Goal: Transaction & Acquisition: Obtain resource

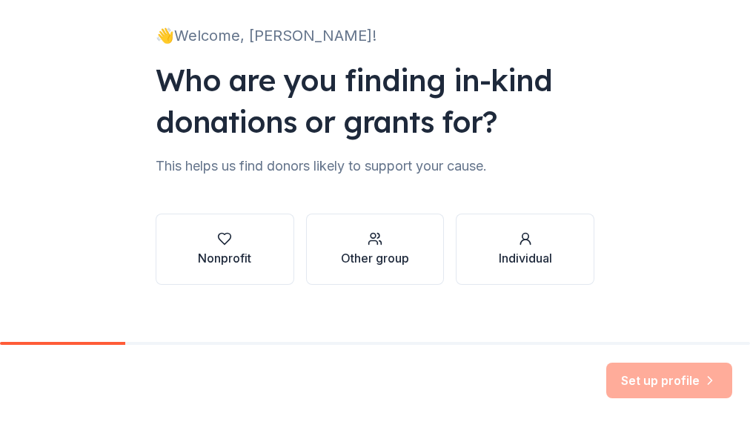
scroll to position [85, 0]
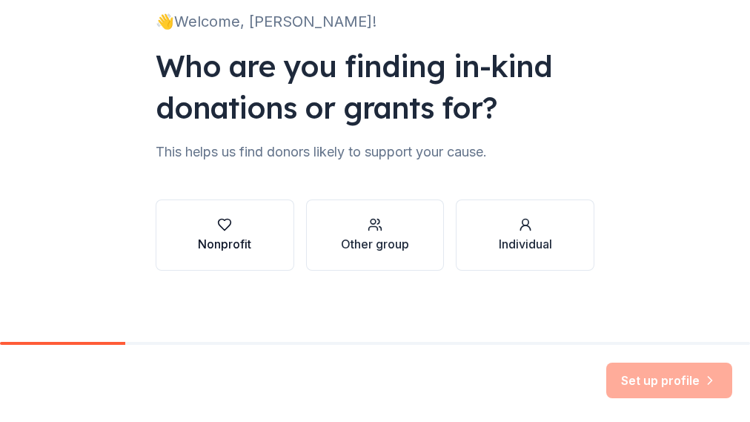
click at [248, 241] on button "Nonprofit" at bounding box center [225, 234] width 139 height 71
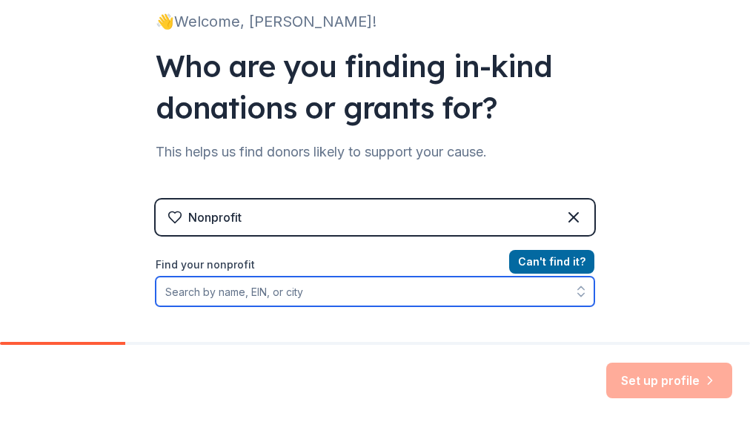
click at [351, 291] on input "Find your nonprofit" at bounding box center [375, 292] width 439 height 30
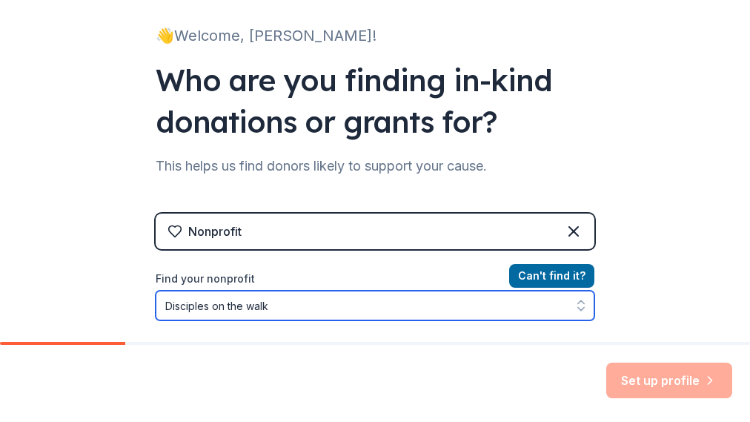
scroll to position [123, 0]
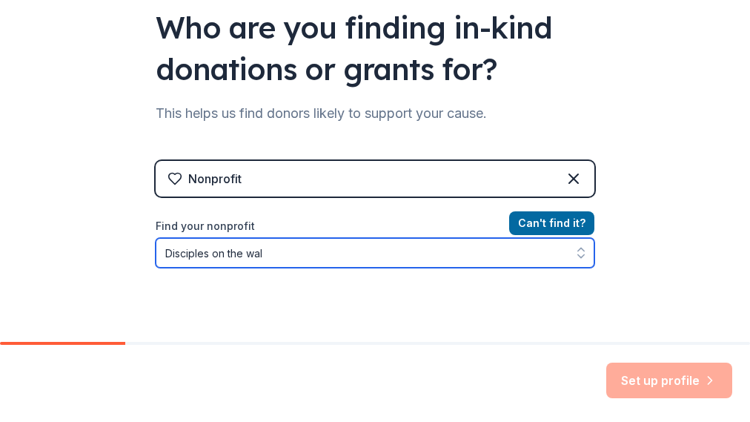
type input "Disciples on the walk"
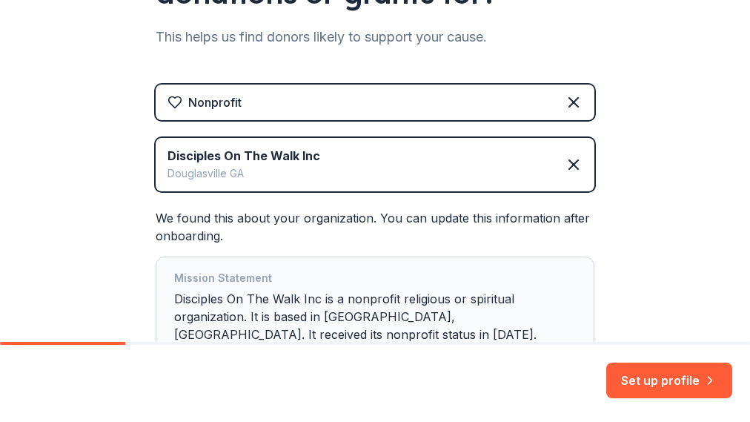
scroll to position [320, 0]
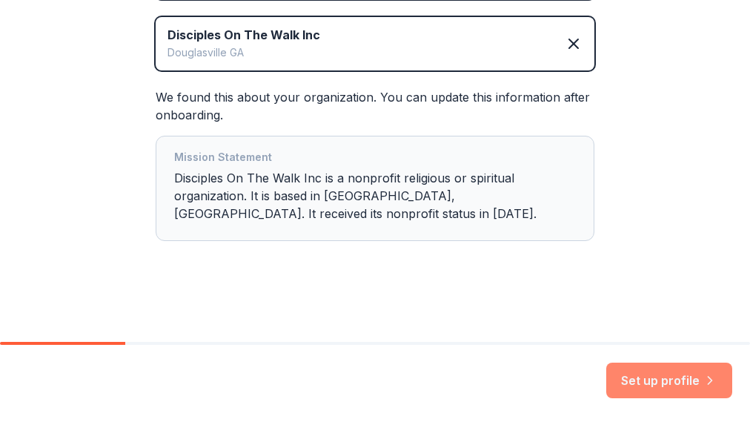
click at [681, 382] on button "Set up profile" at bounding box center [670, 381] width 126 height 36
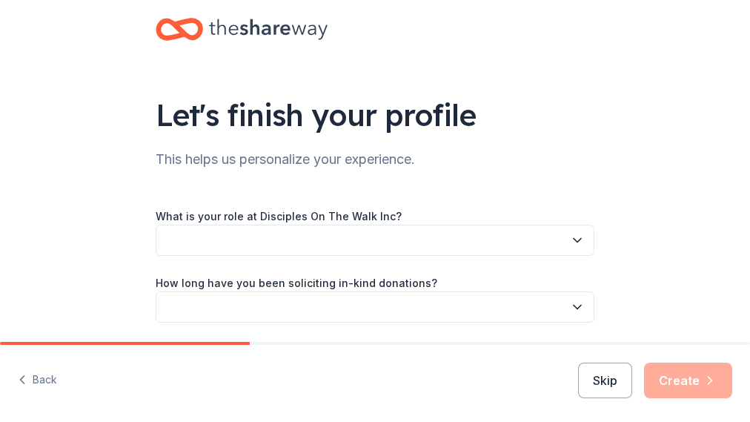
click at [242, 237] on button "button" at bounding box center [375, 240] width 439 height 31
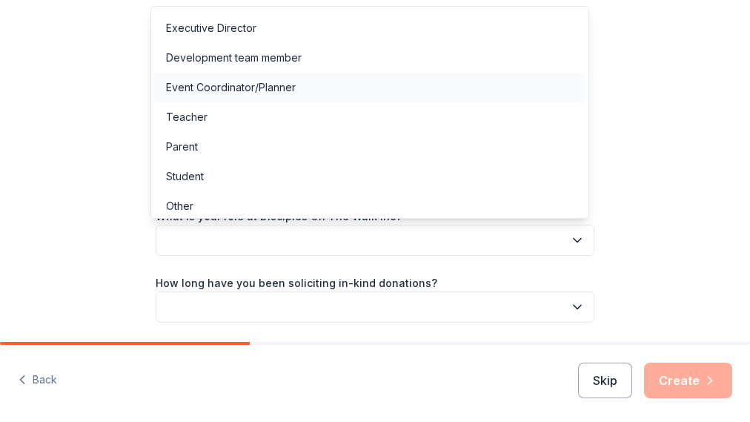
scroll to position [32, 0]
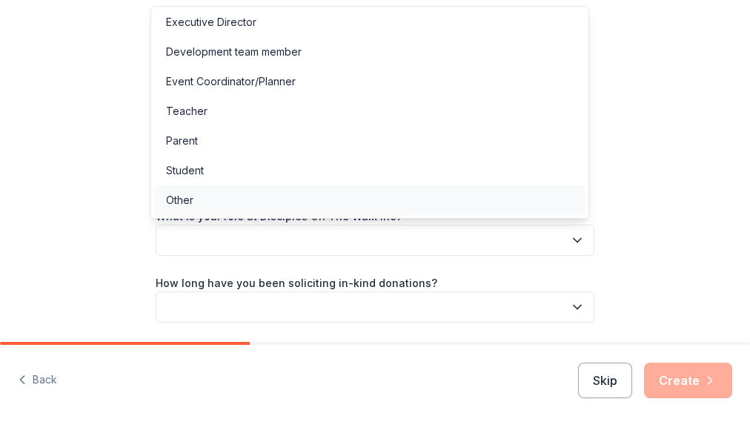
click at [207, 200] on div "Other" at bounding box center [370, 200] width 432 height 30
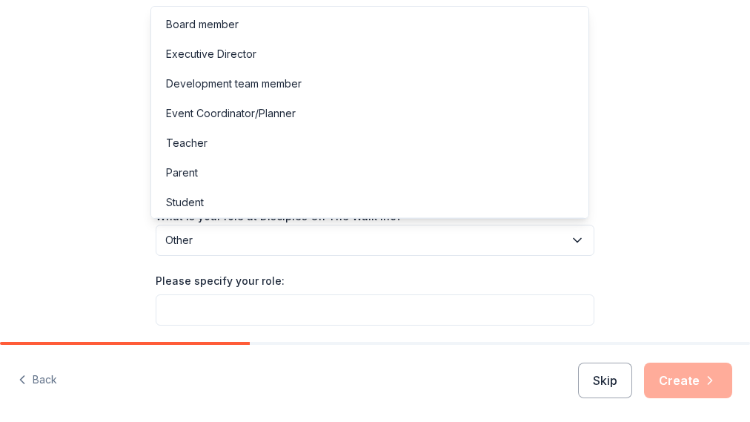
click at [225, 246] on span "Other" at bounding box center [364, 240] width 399 height 18
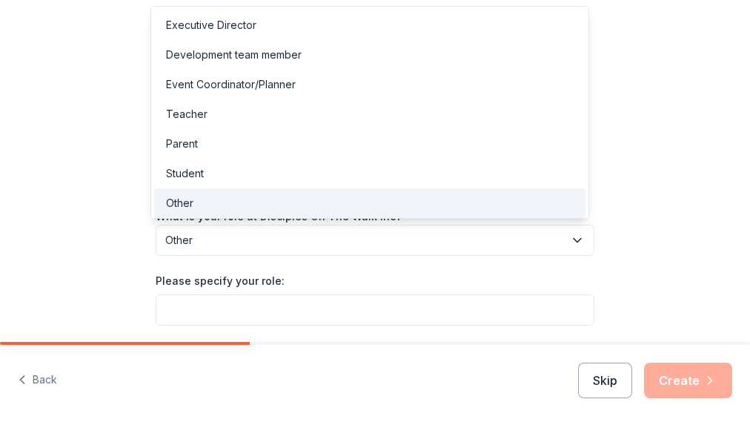
click at [276, 308] on div "What is your role at Disciples On The Walk Inc? Other Please specify your role:…" at bounding box center [375, 333] width 439 height 252
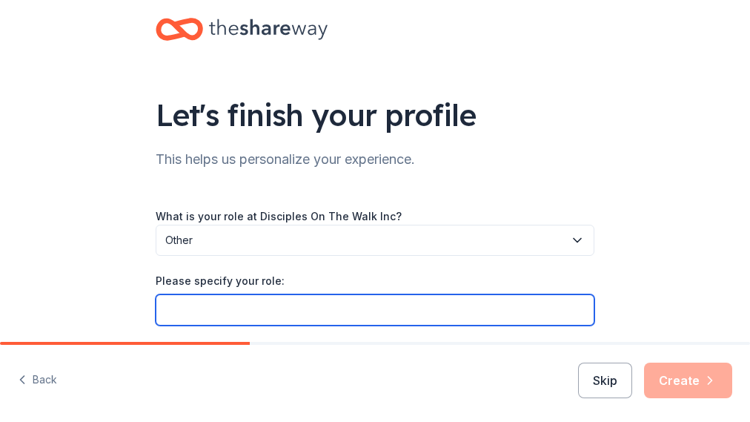
click at [273, 305] on input "Please specify your role:" at bounding box center [375, 309] width 439 height 31
type input "c"
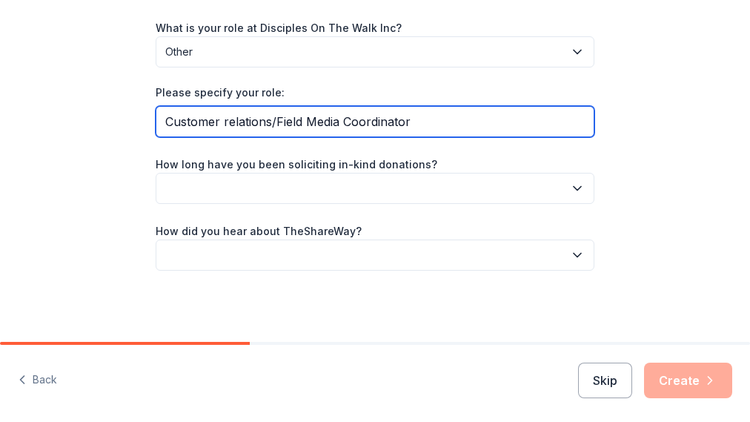
type input "Customer relations/Field Media Coordinator"
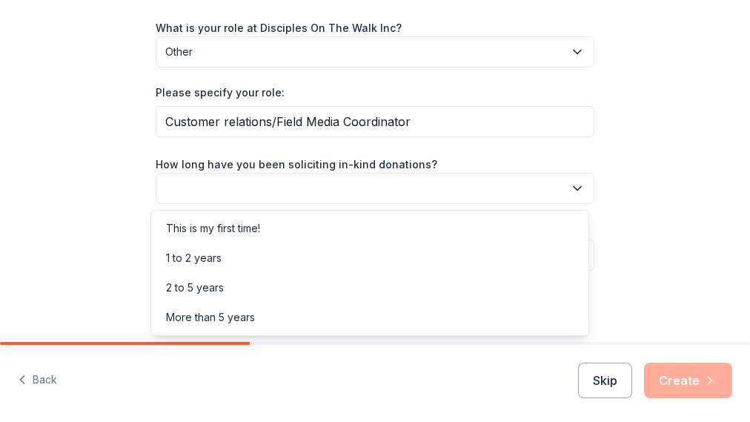
click at [572, 185] on icon "button" at bounding box center [577, 188] width 15 height 15
click at [277, 227] on div "This is my first time!" at bounding box center [370, 229] width 432 height 30
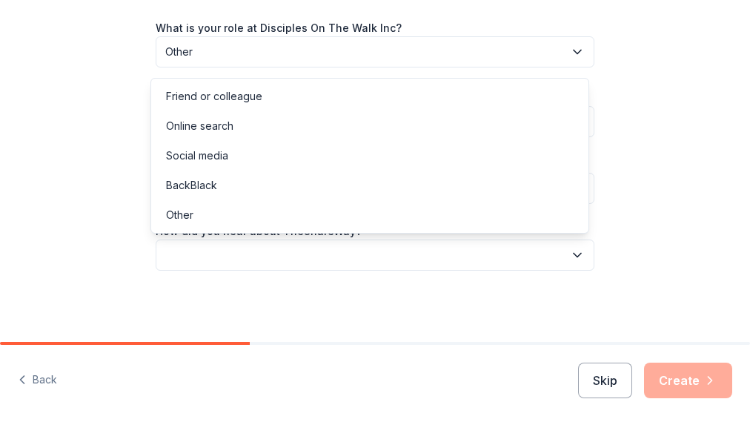
click at [575, 261] on icon "button" at bounding box center [577, 255] width 15 height 15
click at [213, 162] on div "Social media" at bounding box center [197, 156] width 62 height 18
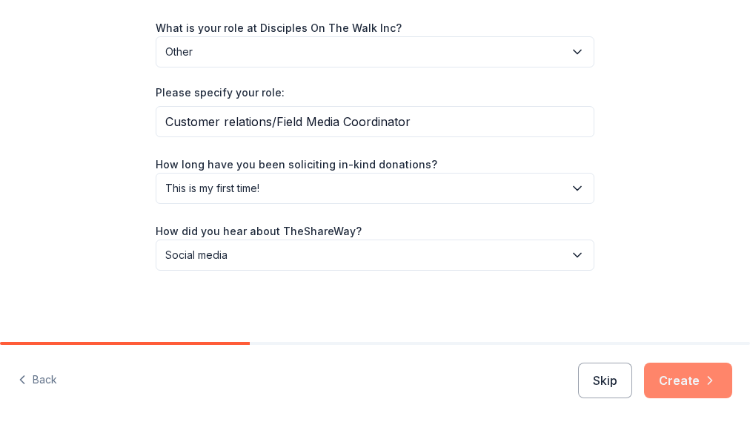
click at [693, 387] on button "Create" at bounding box center [688, 381] width 88 height 36
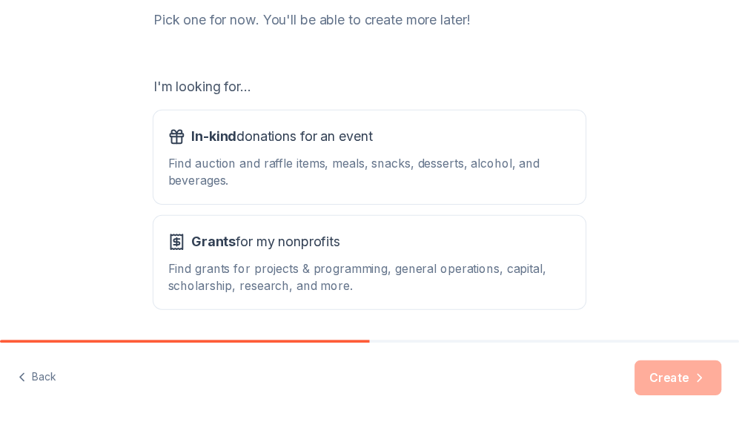
scroll to position [198, 0]
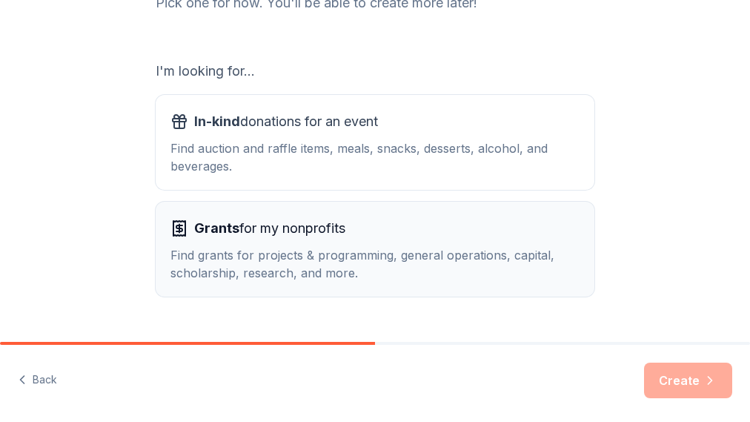
click at [325, 225] on span "Grants for my nonprofits" at bounding box center [269, 229] width 151 height 24
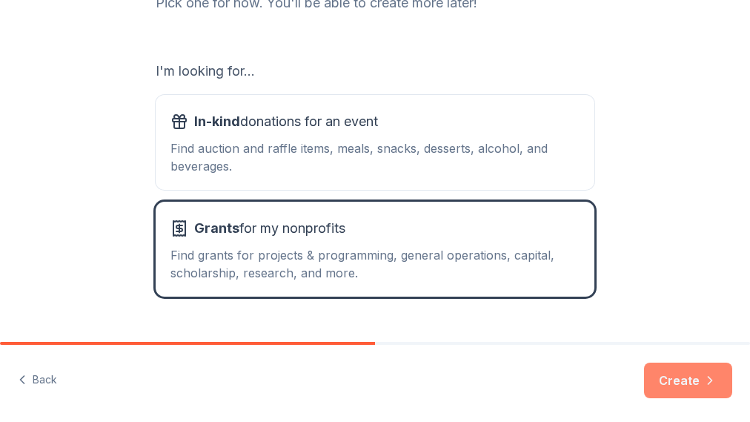
click at [703, 383] on icon "button" at bounding box center [710, 380] width 15 height 15
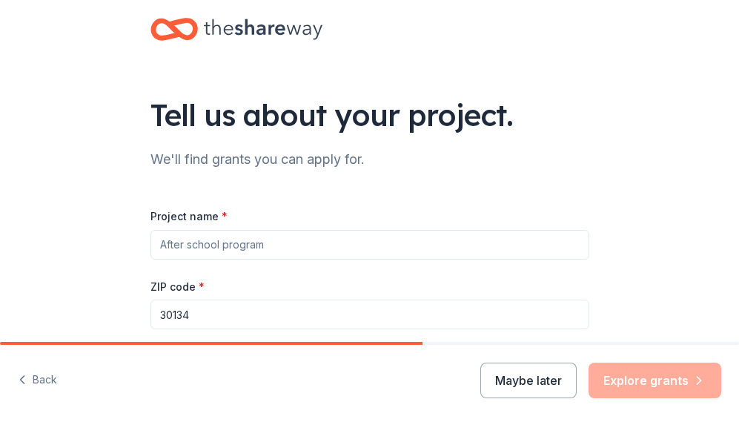
drag, startPoint x: 281, startPoint y: 245, endPoint x: 265, endPoint y: 247, distance: 16.4
click at [265, 247] on input "Project name *" at bounding box center [370, 245] width 439 height 30
drag, startPoint x: 265, startPoint y: 247, endPoint x: 171, endPoint y: 247, distance: 93.4
click at [171, 247] on input "Project name *" at bounding box center [370, 245] width 439 height 30
type input "Disciples on the Walk"
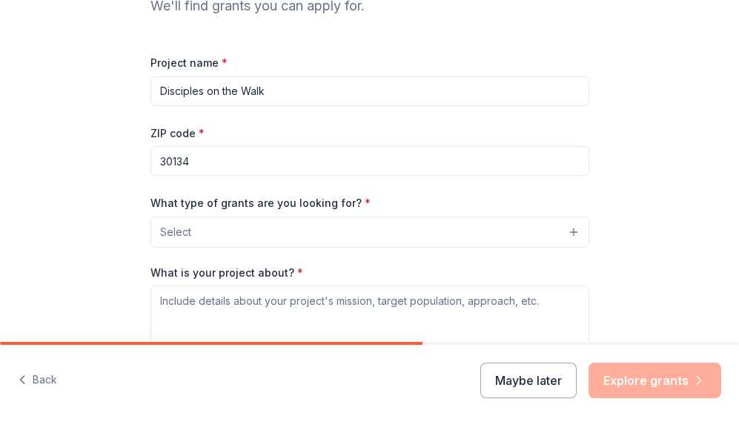
scroll to position [343, 0]
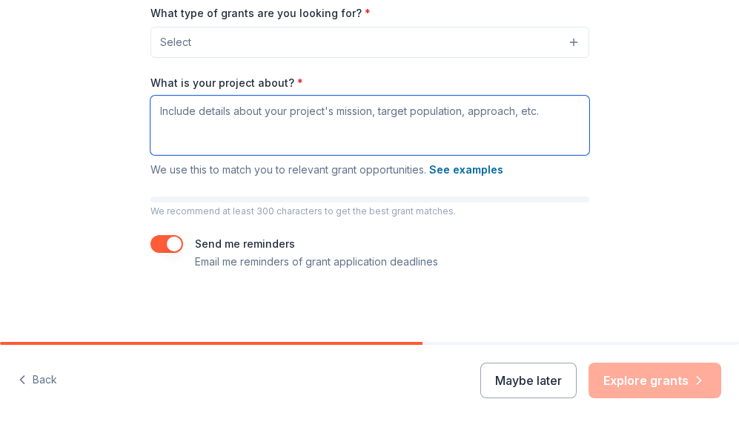
paste textarea "I am writing to introduce Disciples On The Walk, Inc., a non-profit organizatio…"
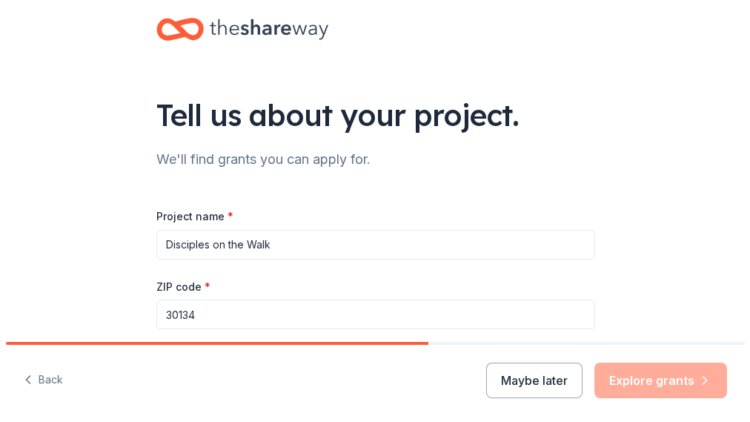
scroll to position [198, 0]
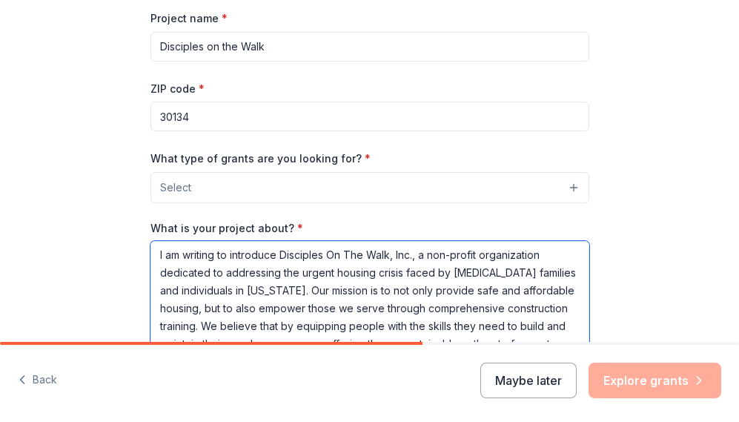
type textarea "I am writing to introduce Disciples On The Walk, Inc., a non-profit organizatio…"
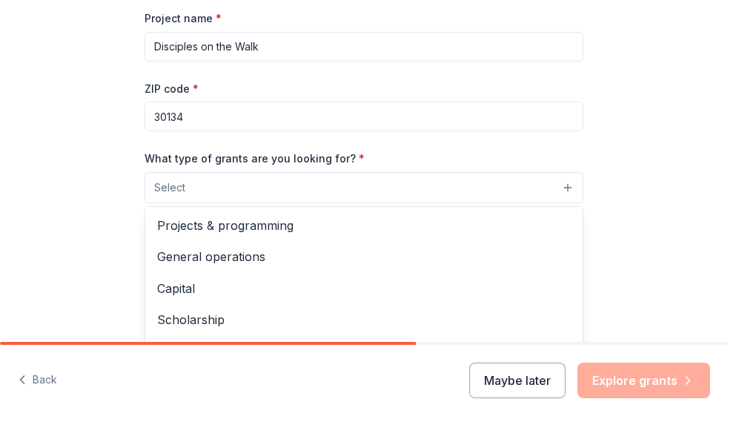
drag, startPoint x: 325, startPoint y: 252, endPoint x: 440, endPoint y: 196, distance: 128.3
click at [440, 196] on button "Select" at bounding box center [364, 187] width 439 height 31
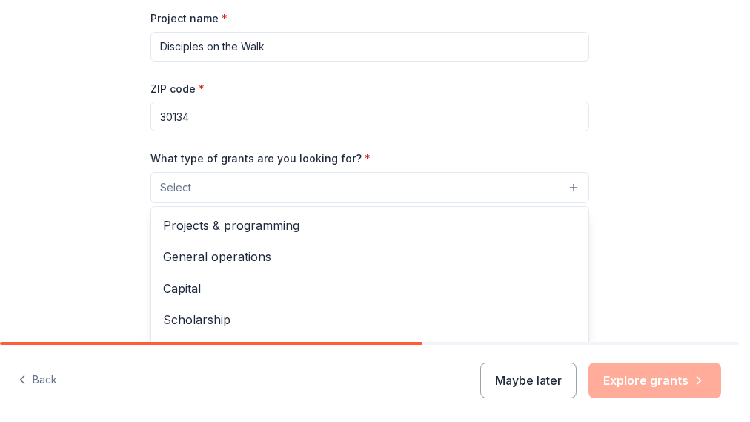
click at [630, 206] on div "Tell us about your project. We'll find grants you can apply for. Project name *…" at bounding box center [369, 174] width 739 height 744
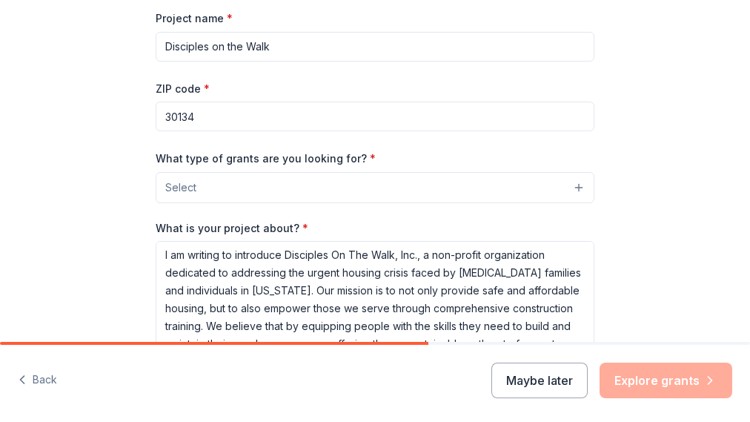
click at [566, 194] on button "Select" at bounding box center [375, 187] width 439 height 31
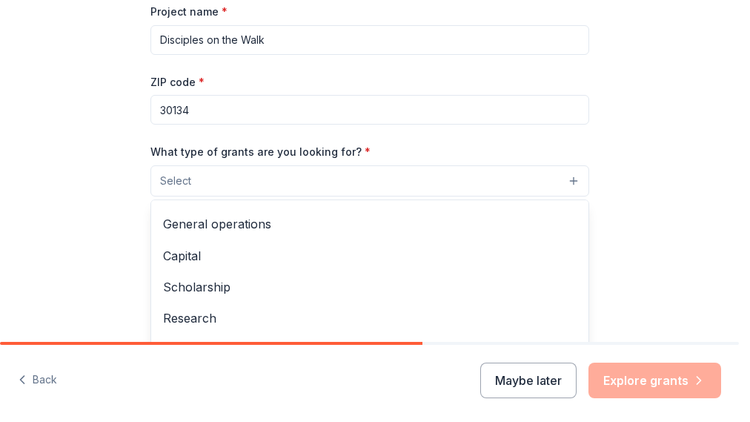
scroll to position [0, 0]
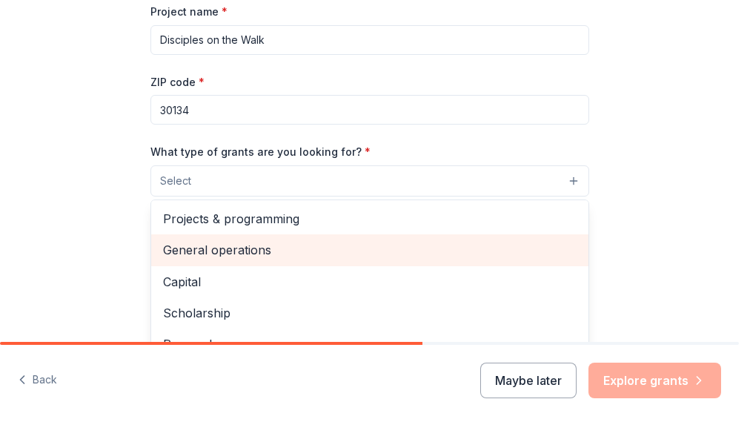
click at [269, 252] on span "General operations" at bounding box center [370, 249] width 414 height 19
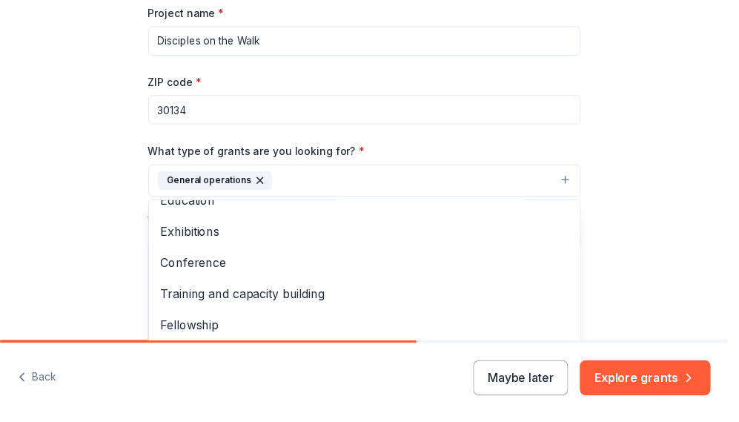
scroll to position [404, 0]
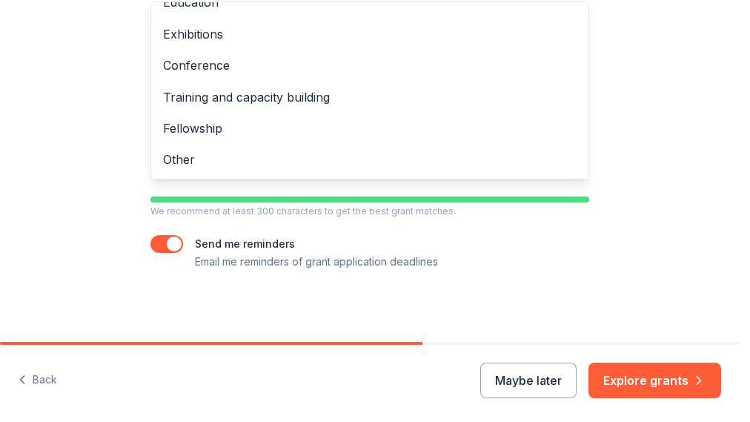
click at [645, 382] on div "Tell us about your project. We'll find grants you can apply for. Project name *…" at bounding box center [369, 211] width 739 height 422
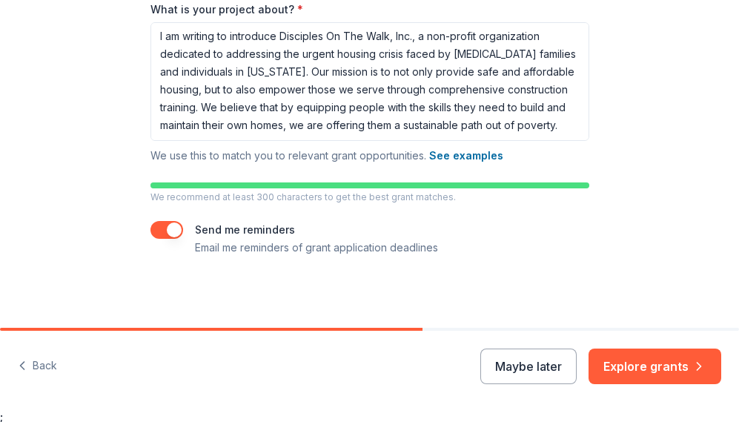
scroll to position [18, 0]
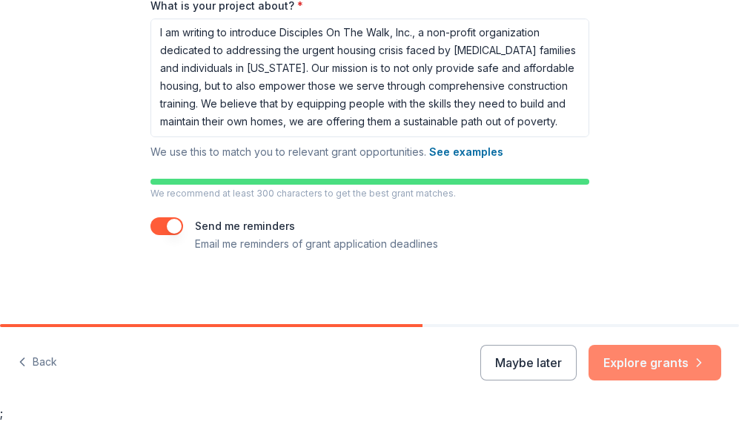
click at [667, 357] on button "Explore grants" at bounding box center [655, 363] width 133 height 36
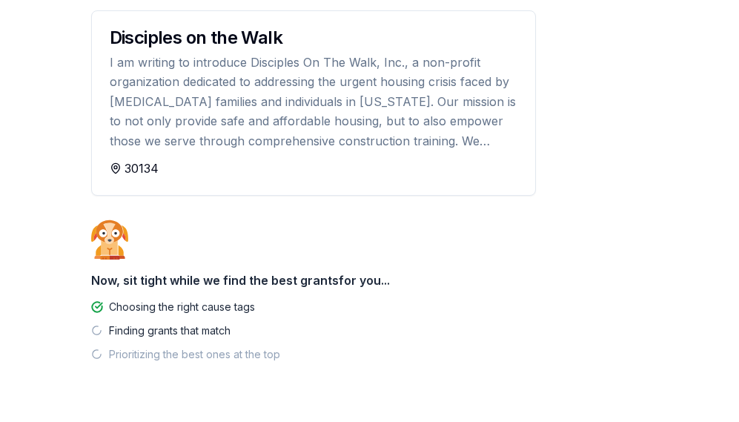
scroll to position [212, 0]
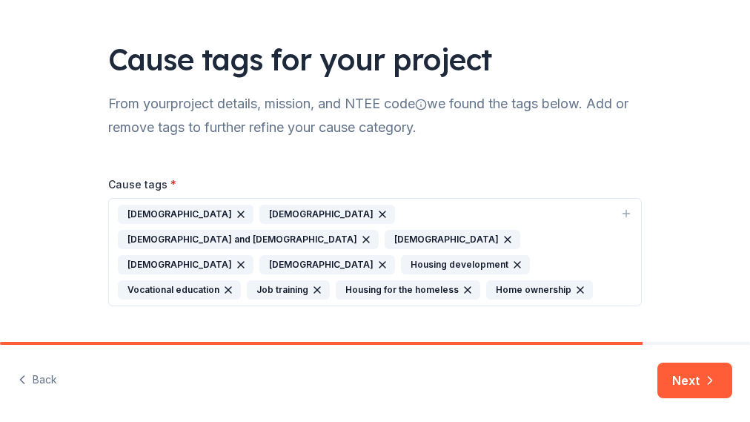
scroll to position [66, 0]
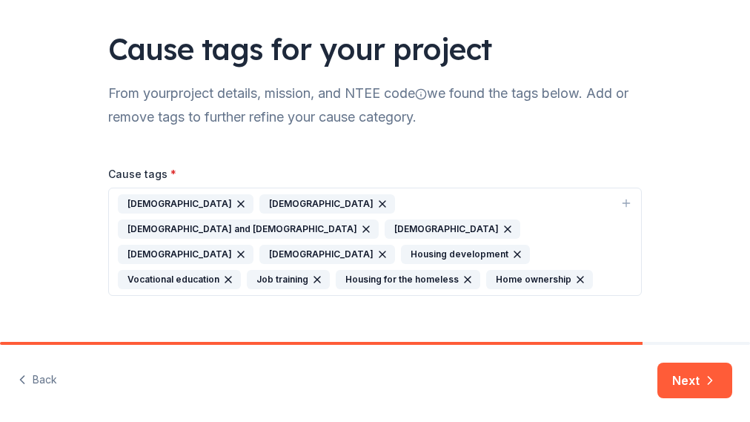
click at [235, 205] on icon "button" at bounding box center [241, 204] width 12 height 12
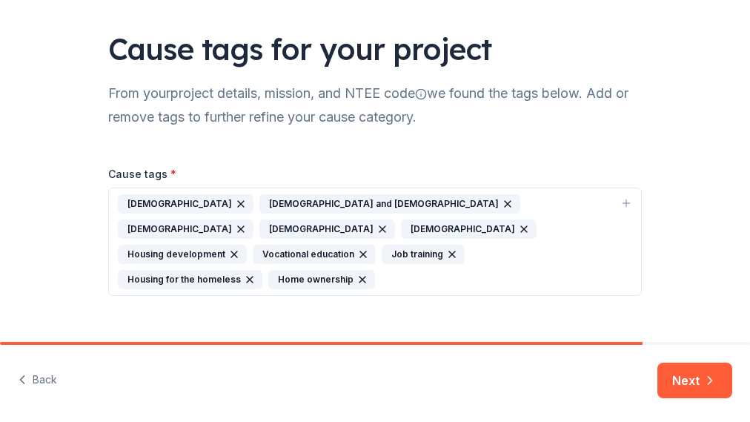
click at [235, 208] on icon "button" at bounding box center [241, 204] width 12 height 12
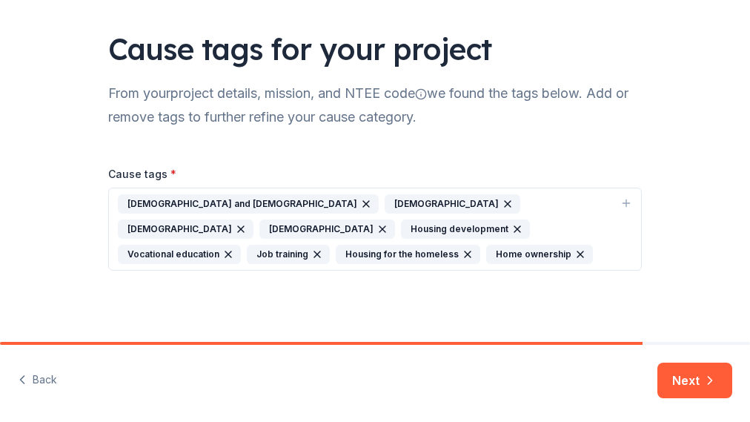
click at [360, 199] on icon "button" at bounding box center [366, 204] width 12 height 12
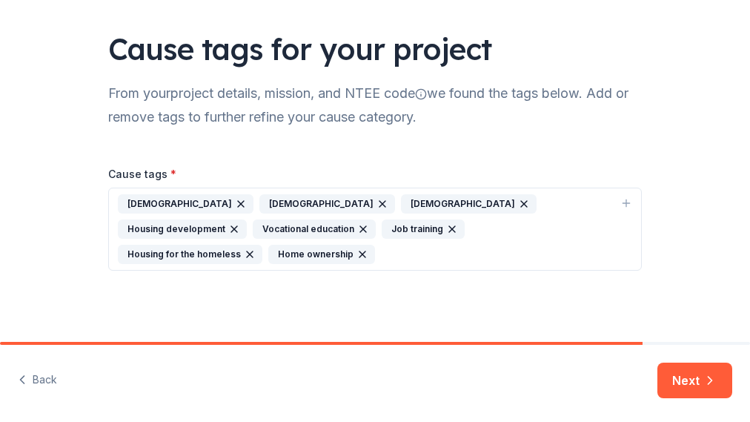
scroll to position [41, 0]
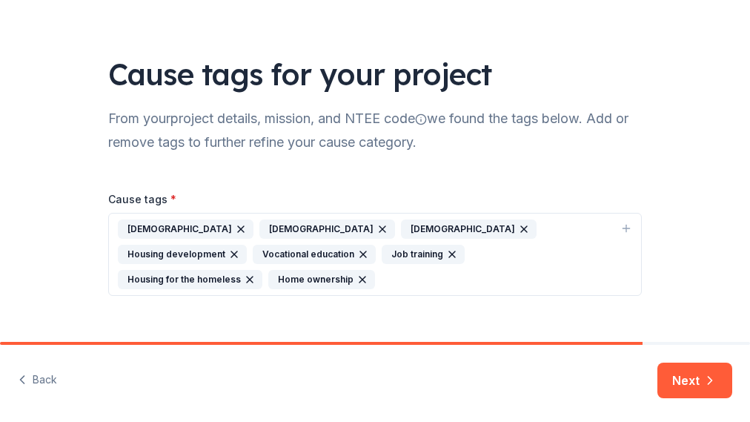
click at [177, 230] on div "Lutheranism" at bounding box center [186, 228] width 136 height 19
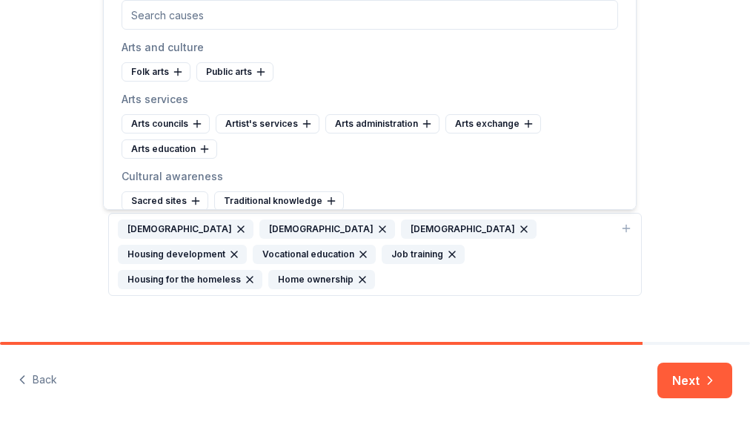
click at [238, 228] on icon "button" at bounding box center [241, 229] width 6 height 6
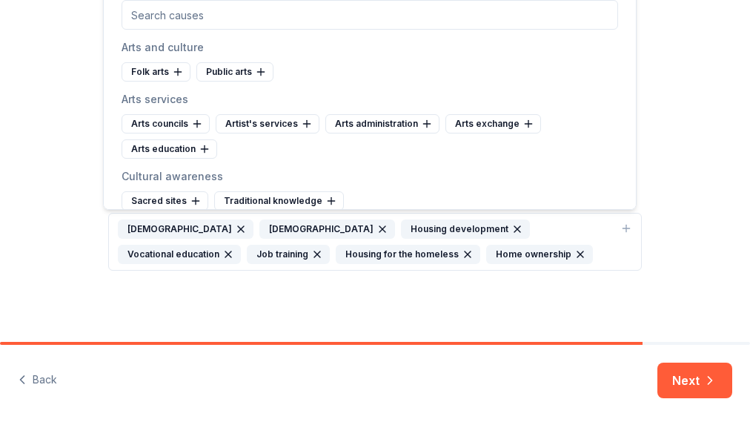
click at [185, 228] on div "Methodism" at bounding box center [186, 228] width 136 height 19
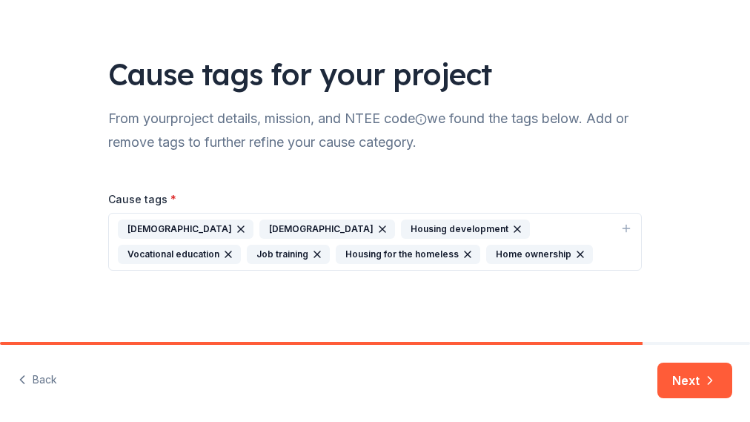
click at [235, 230] on icon "button" at bounding box center [241, 229] width 12 height 12
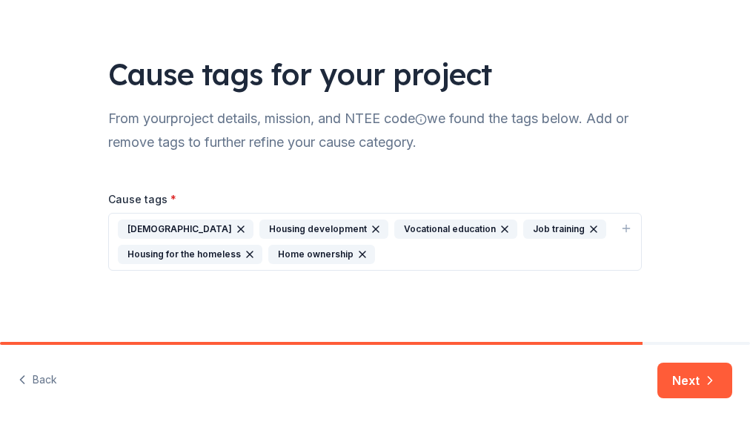
click at [238, 231] on icon "button" at bounding box center [241, 229] width 6 height 6
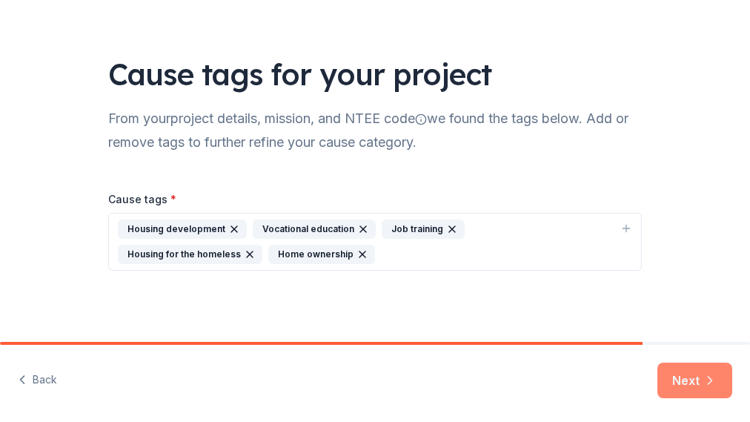
click at [716, 386] on icon "button" at bounding box center [710, 380] width 15 height 15
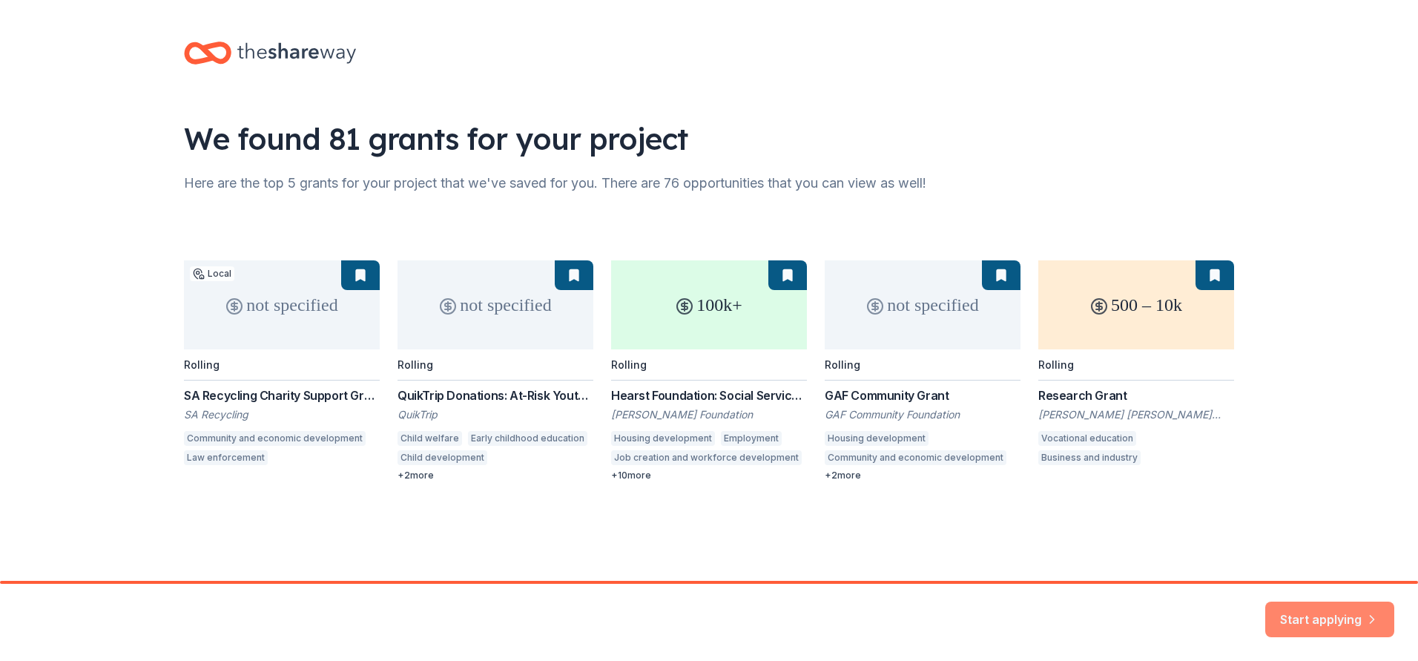
click at [750, 421] on button "Start applying" at bounding box center [1329, 610] width 129 height 36
click at [750, 421] on div "Start applying" at bounding box center [1329, 619] width 129 height 36
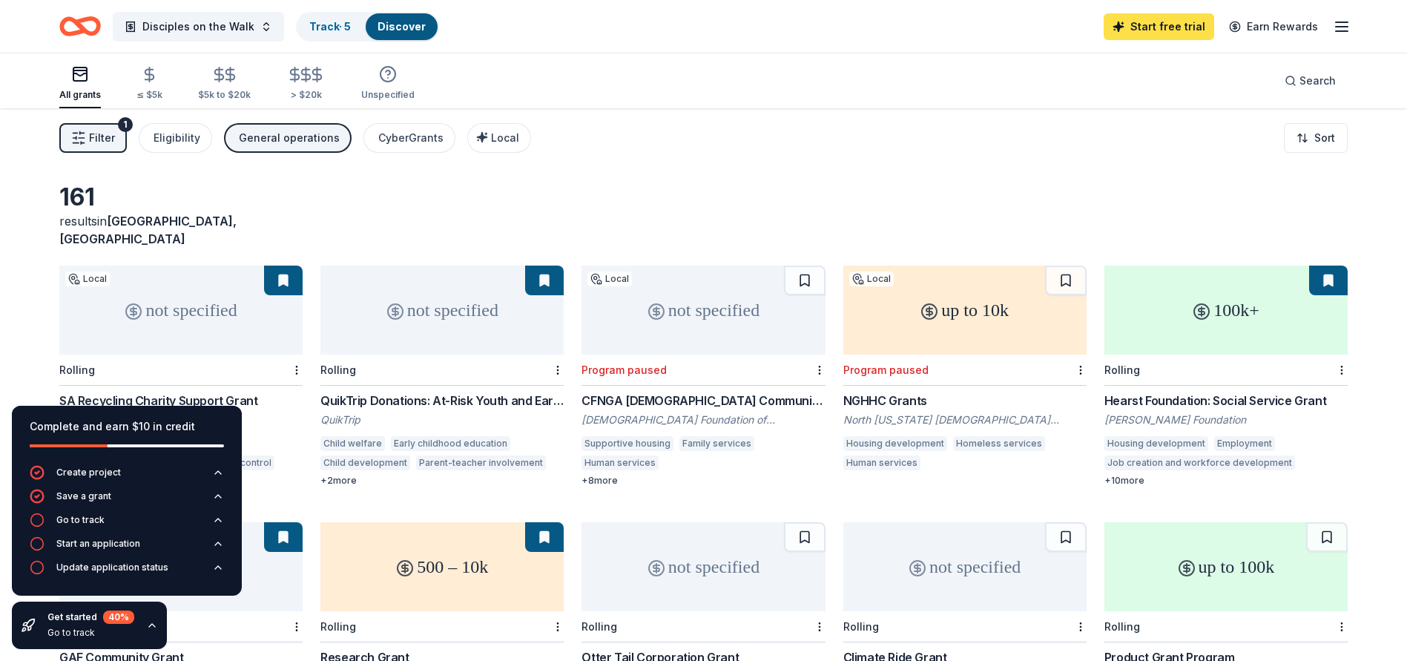
click at [750, 32] on link "Start free trial" at bounding box center [1158, 26] width 110 height 27
click at [750, 33] on link "Start free trial" at bounding box center [1158, 26] width 110 height 27
click at [750, 30] on link "Start free trial" at bounding box center [1158, 26] width 110 height 27
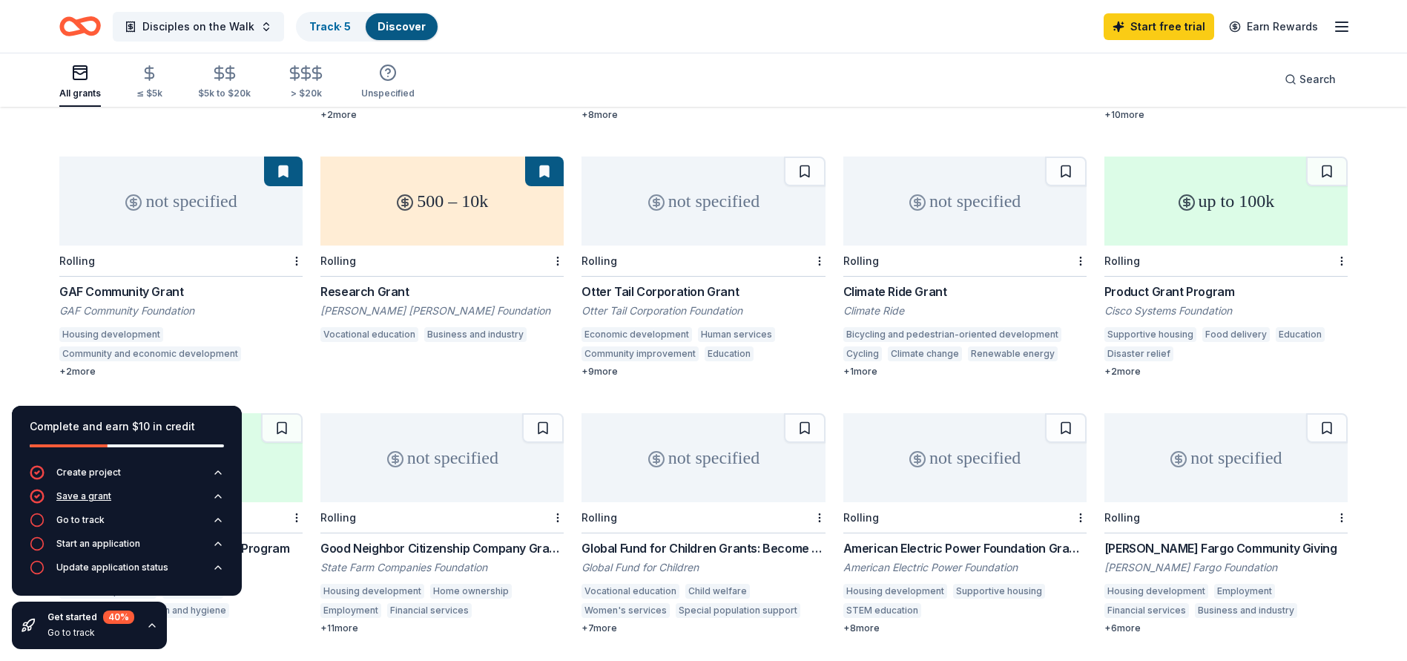
scroll to position [395, 0]
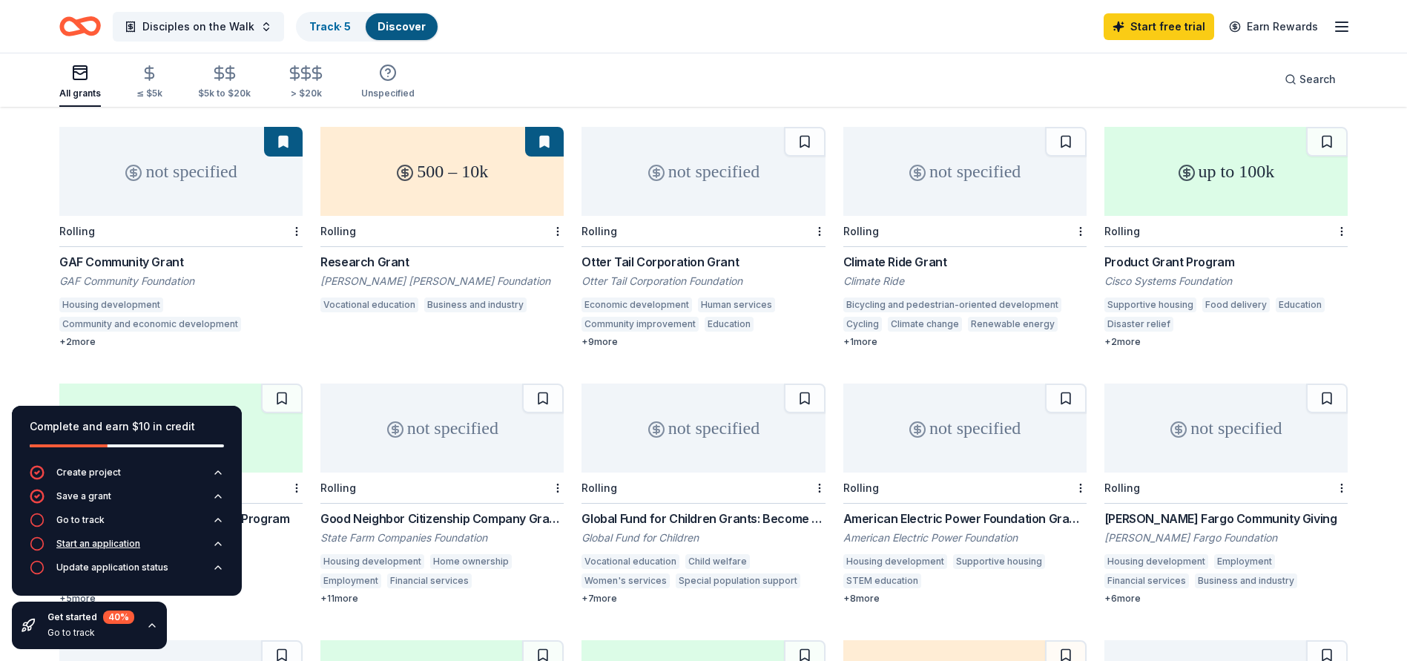
click at [36, 421] on icon "button" at bounding box center [37, 543] width 15 height 15
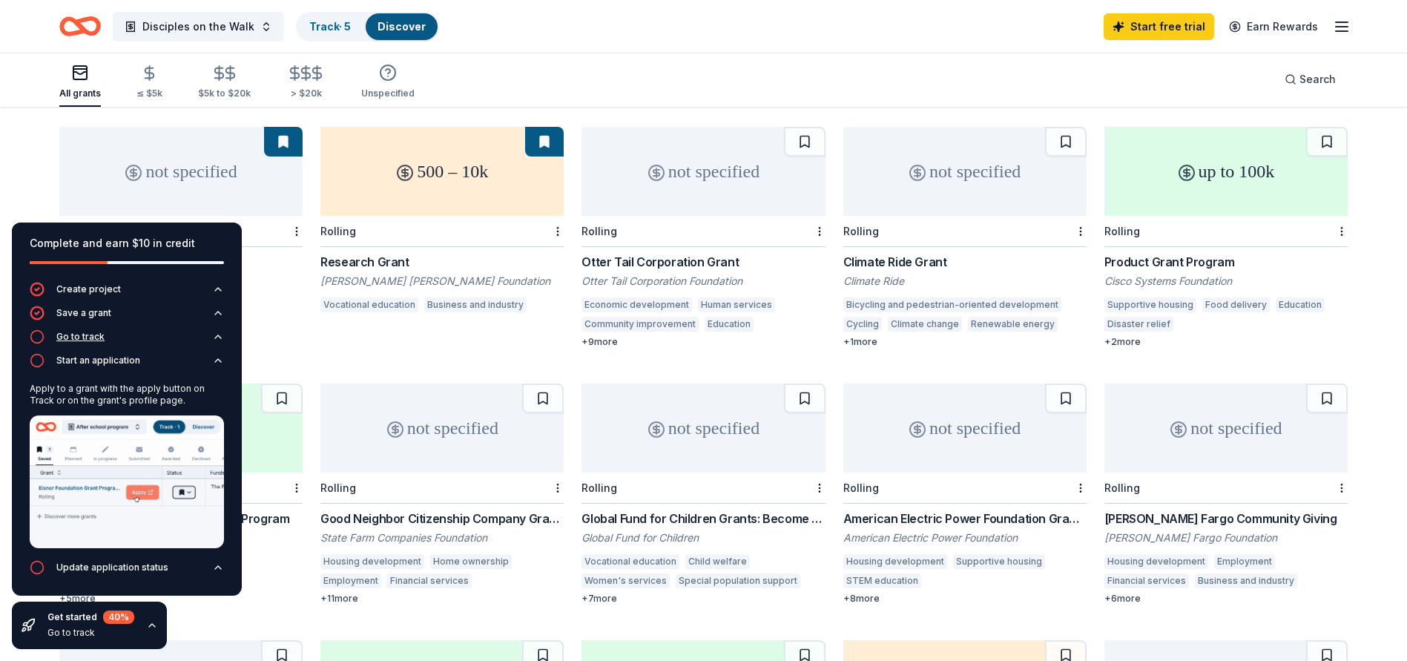
click at [38, 337] on icon "button" at bounding box center [37, 336] width 15 height 15
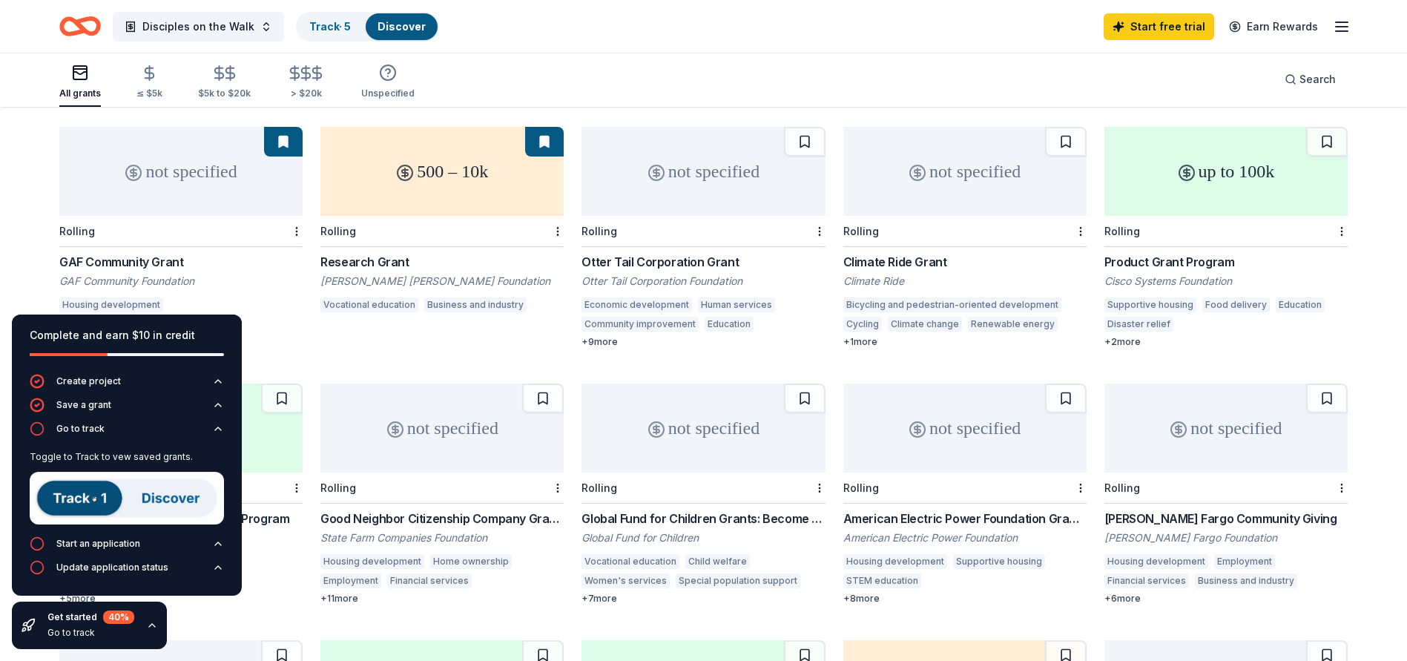
click at [79, 421] on img at bounding box center [127, 498] width 194 height 53
click at [160, 421] on img at bounding box center [127, 498] width 194 height 53
click at [87, 421] on img at bounding box center [127, 498] width 194 height 53
click at [168, 421] on img at bounding box center [127, 498] width 194 height 53
click at [77, 421] on img at bounding box center [127, 498] width 194 height 53
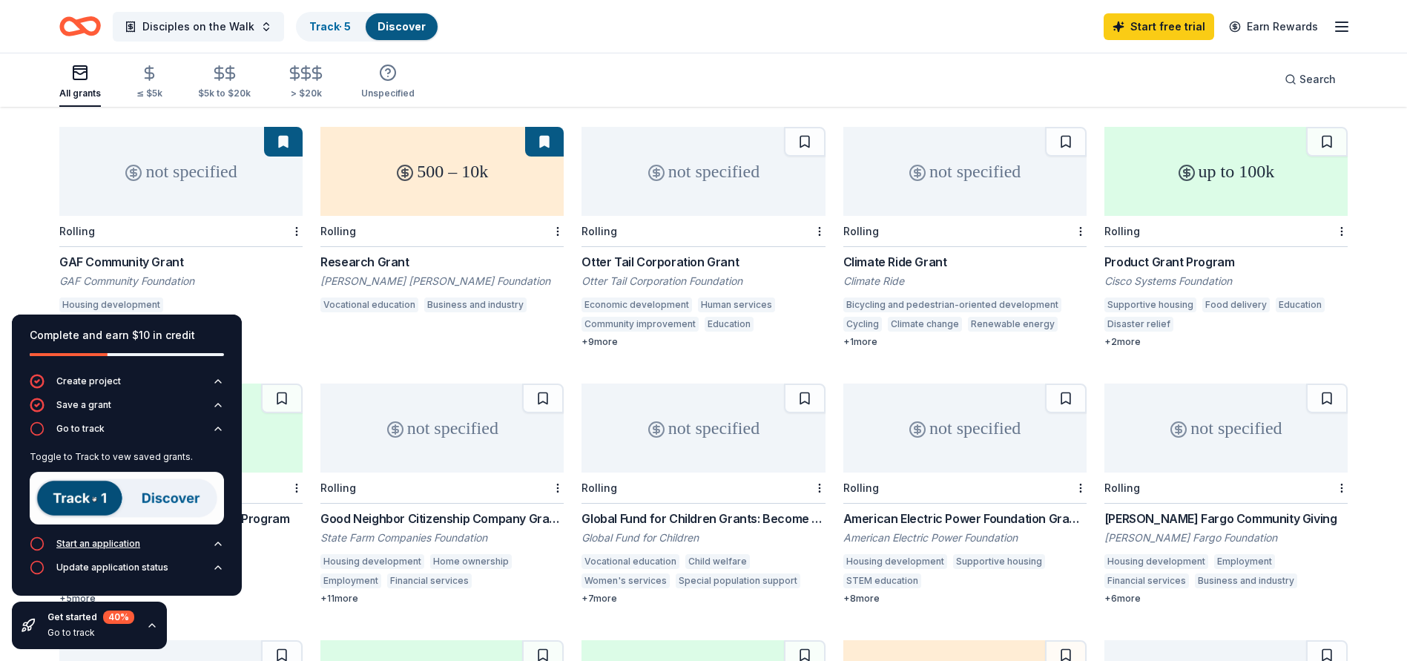
click at [39, 421] on icon "button" at bounding box center [37, 543] width 15 height 15
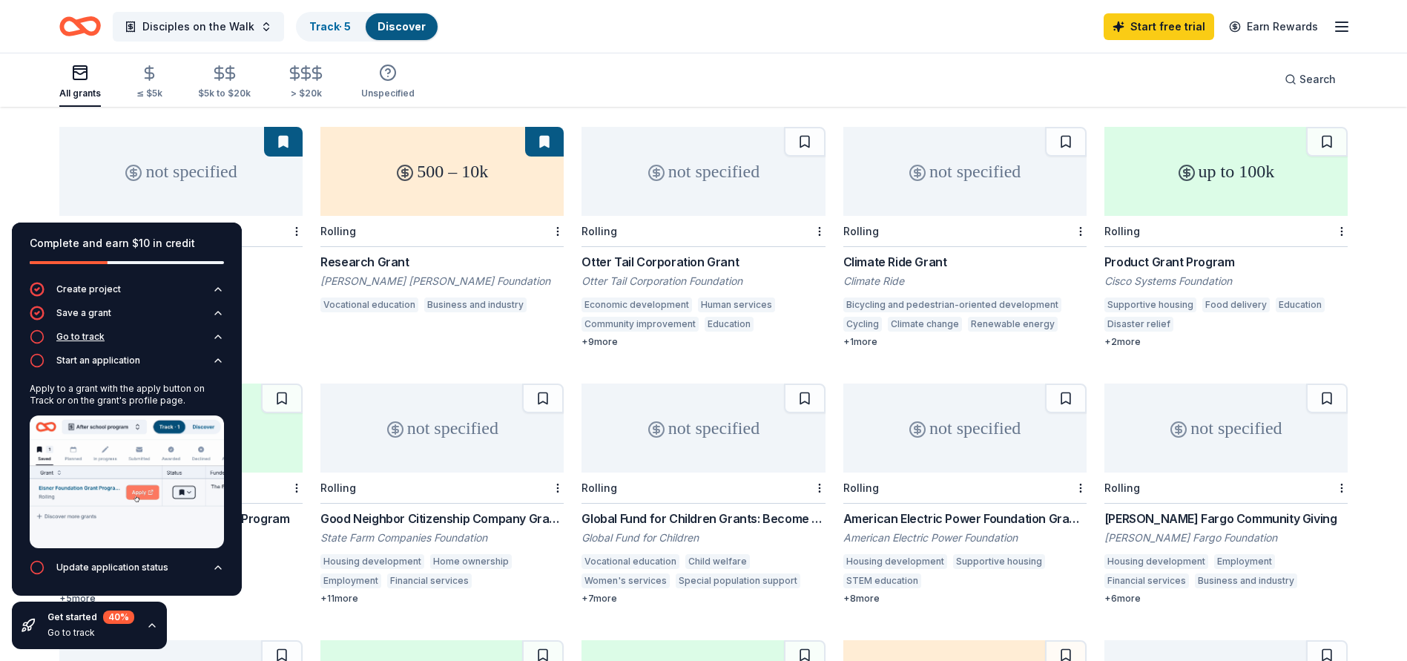
click at [38, 336] on icon "button" at bounding box center [37, 336] width 15 height 15
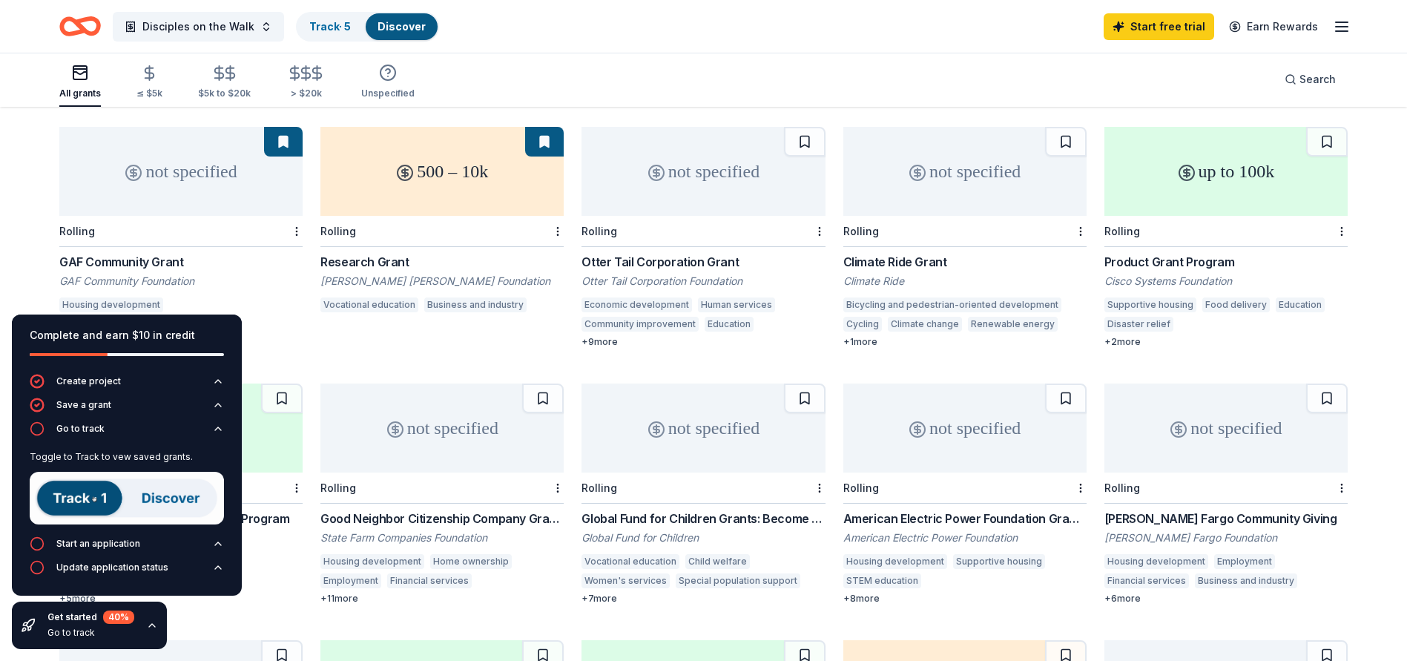
click at [204, 179] on div "not specified" at bounding box center [180, 171] width 243 height 89
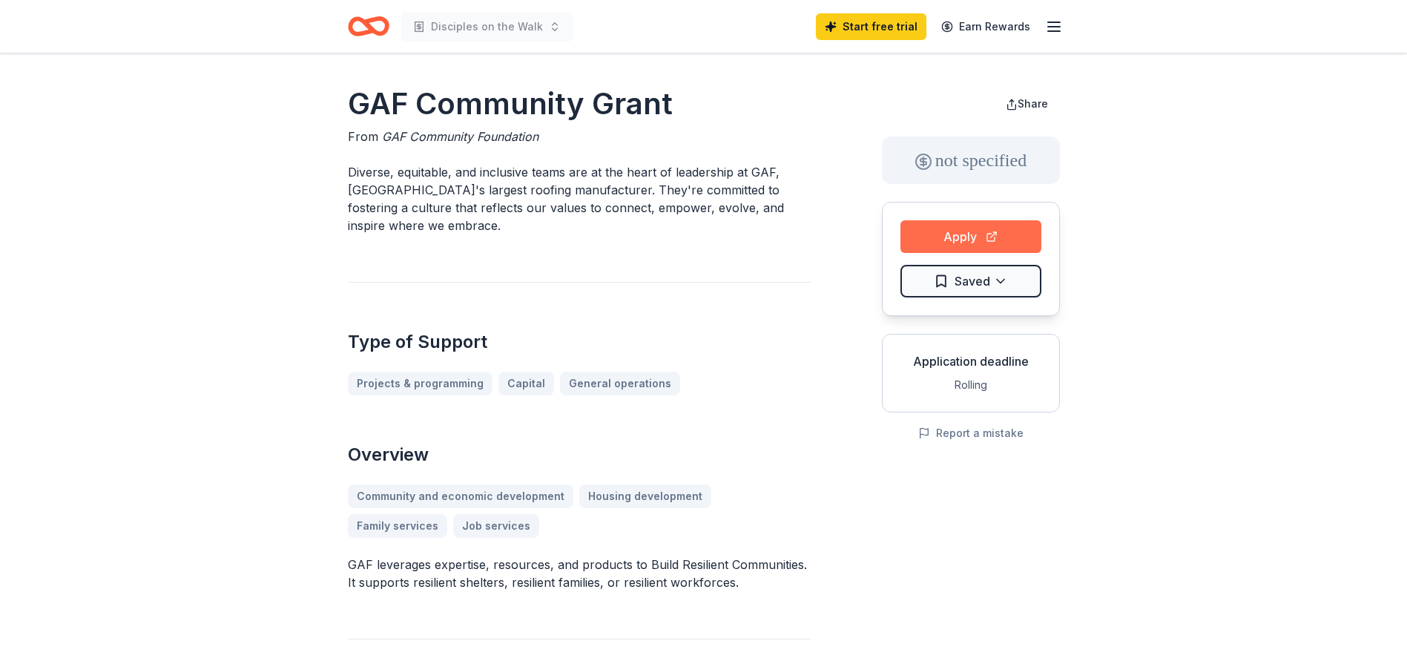
click at [952, 238] on button "Apply" at bounding box center [970, 236] width 141 height 33
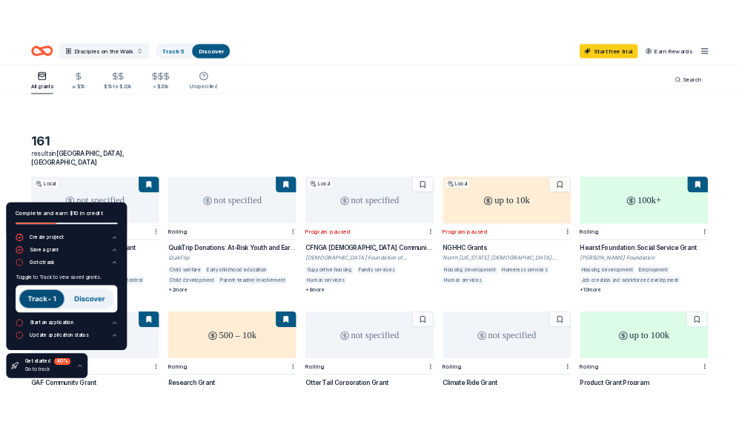
scroll to position [395, 0]
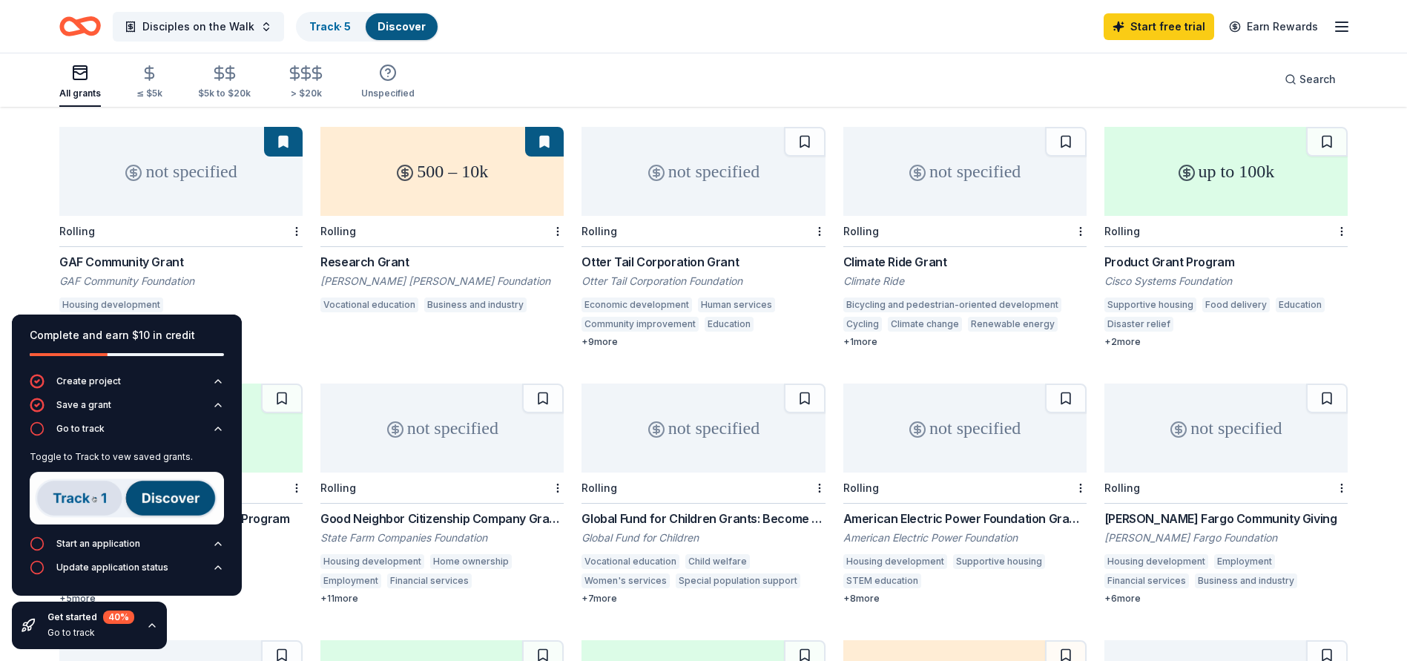
click at [271, 274] on div "GAF Community Foundation" at bounding box center [180, 281] width 243 height 15
click at [381, 253] on div "Research Grant" at bounding box center [441, 262] width 243 height 18
click at [701, 253] on div "Otter Tail Corporation Grant" at bounding box center [702, 262] width 243 height 18
click at [1183, 253] on div "Product Grant Program" at bounding box center [1225, 262] width 243 height 18
click at [278, 429] on div "up to 50k" at bounding box center [180, 427] width 243 height 89
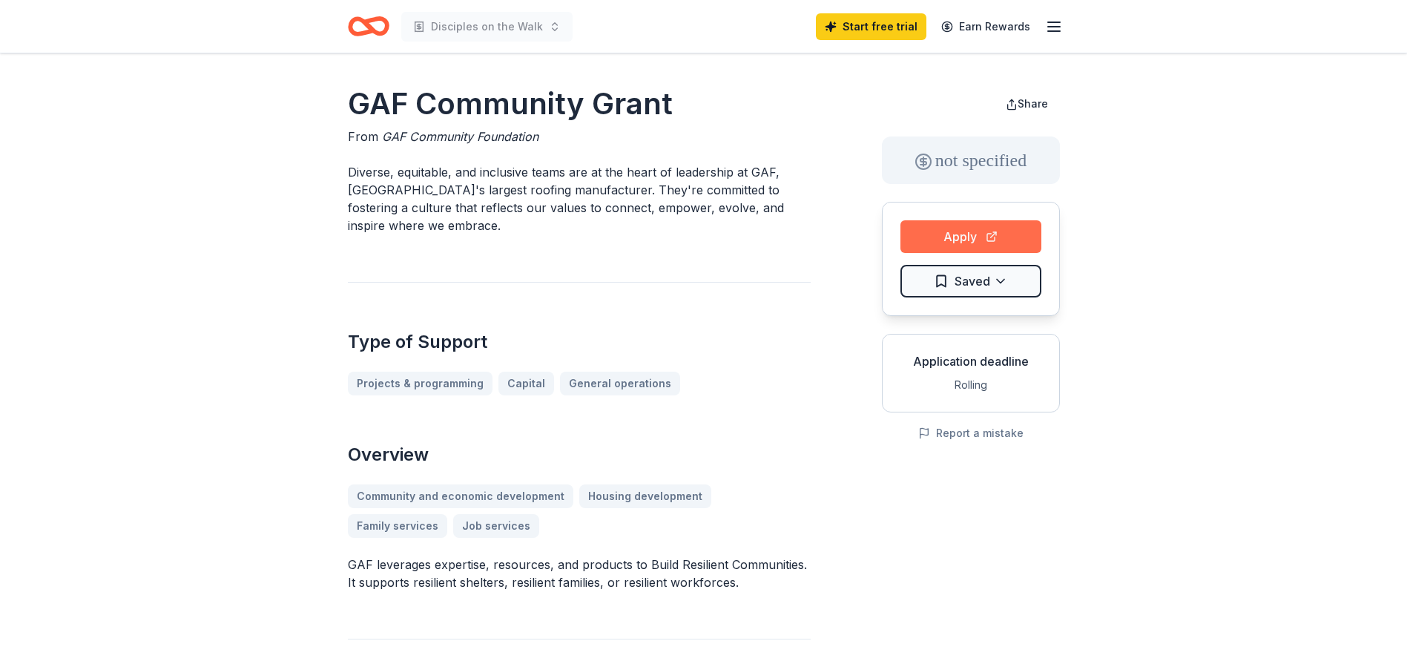
click at [968, 236] on button "Apply" at bounding box center [970, 236] width 141 height 33
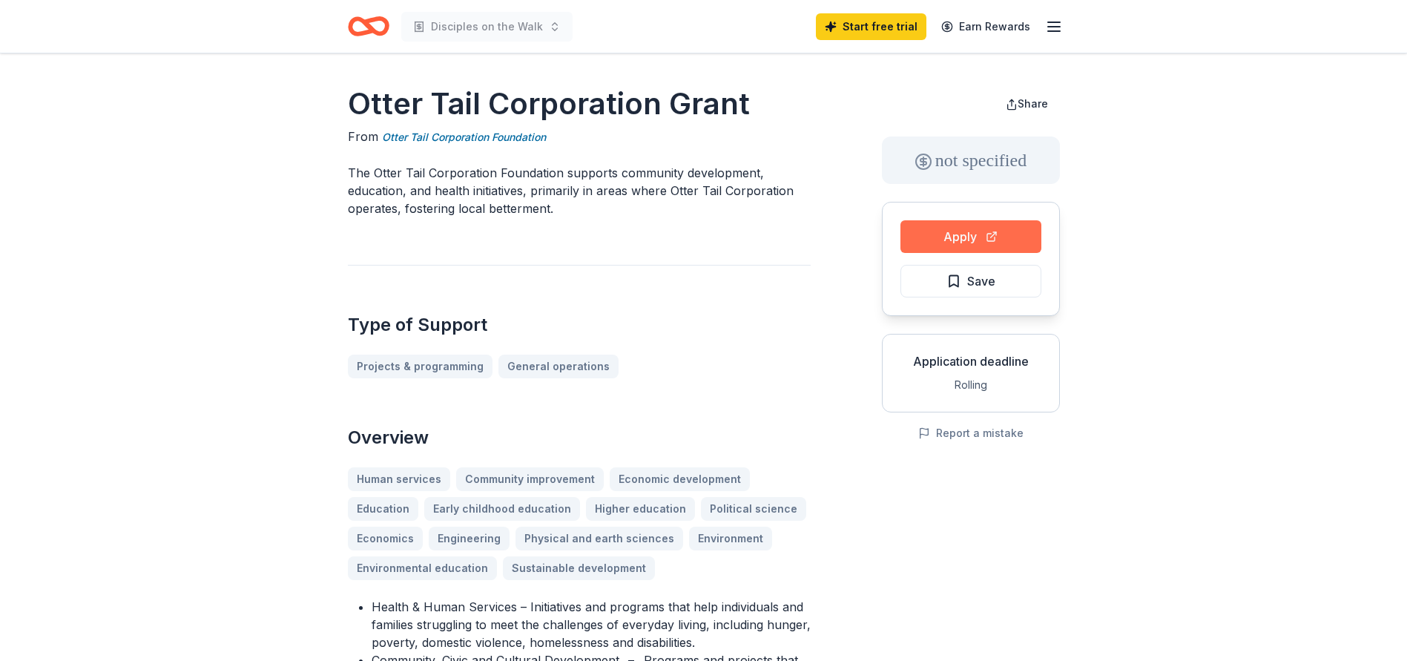
click at [975, 240] on button "Apply" at bounding box center [970, 236] width 141 height 33
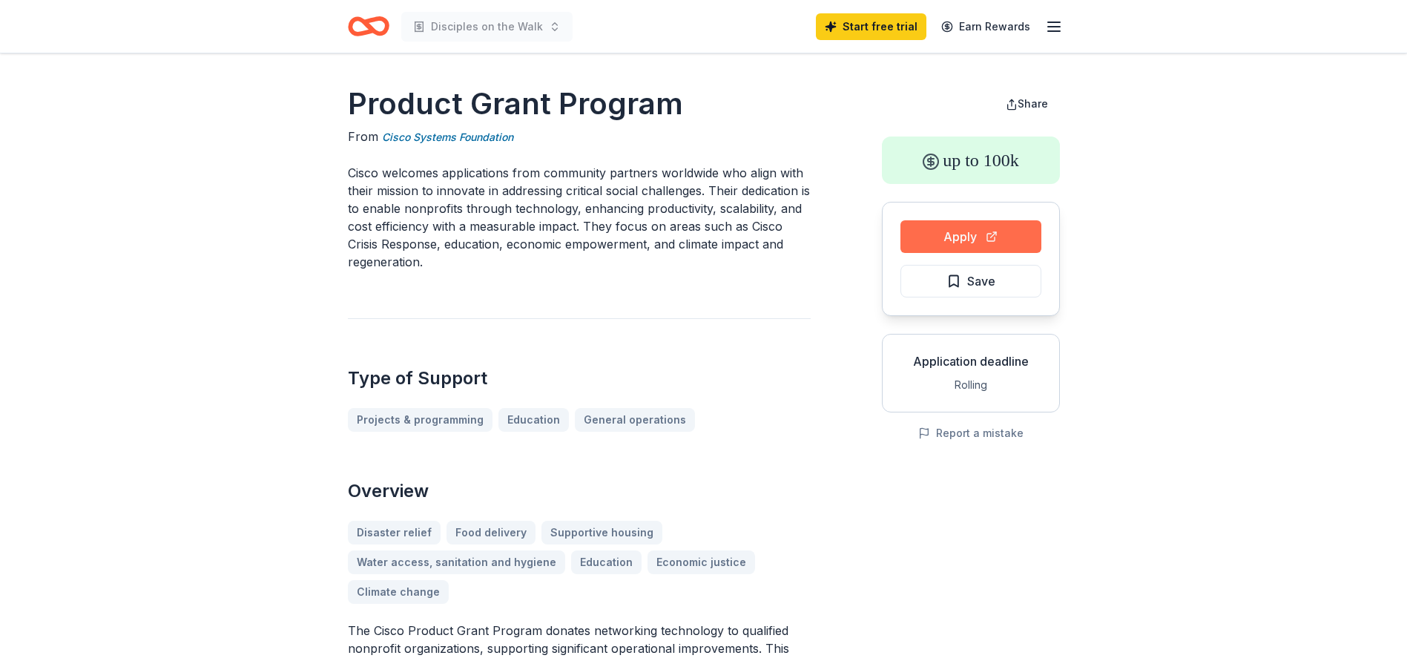
click at [960, 234] on button "Apply" at bounding box center [970, 236] width 141 height 33
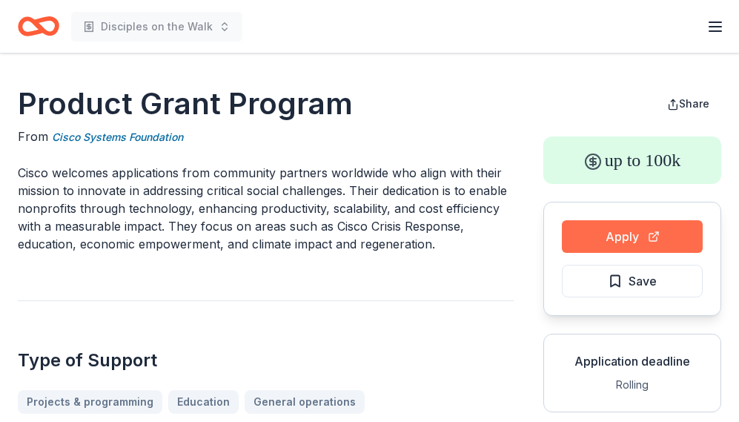
click at [629, 232] on button "Apply" at bounding box center [632, 236] width 141 height 33
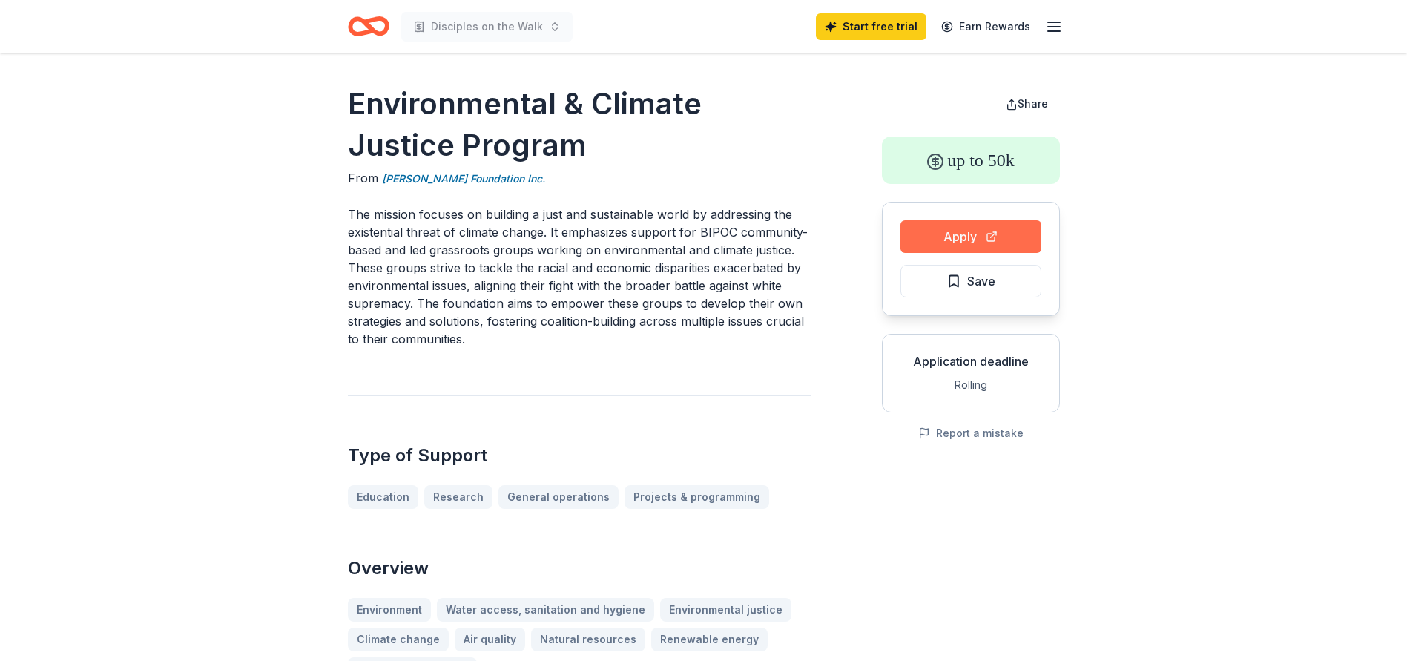
click at [979, 234] on button "Apply" at bounding box center [970, 236] width 141 height 33
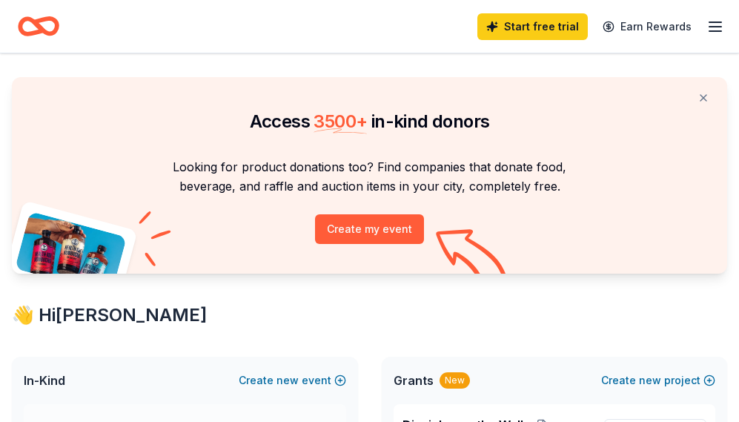
scroll to position [198, 0]
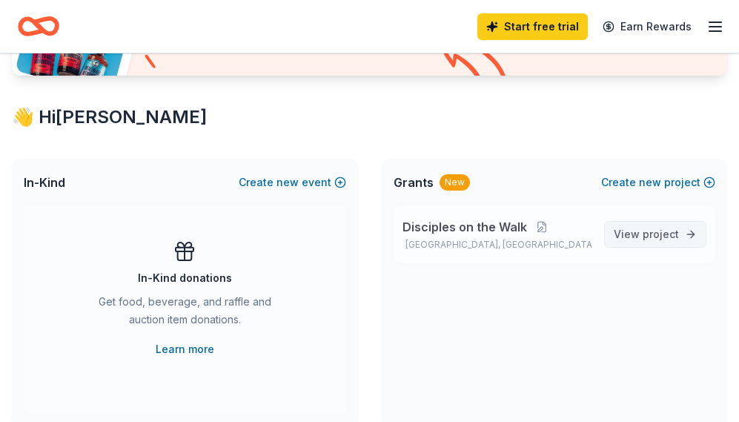
click at [652, 237] on span "project" at bounding box center [661, 234] width 36 height 13
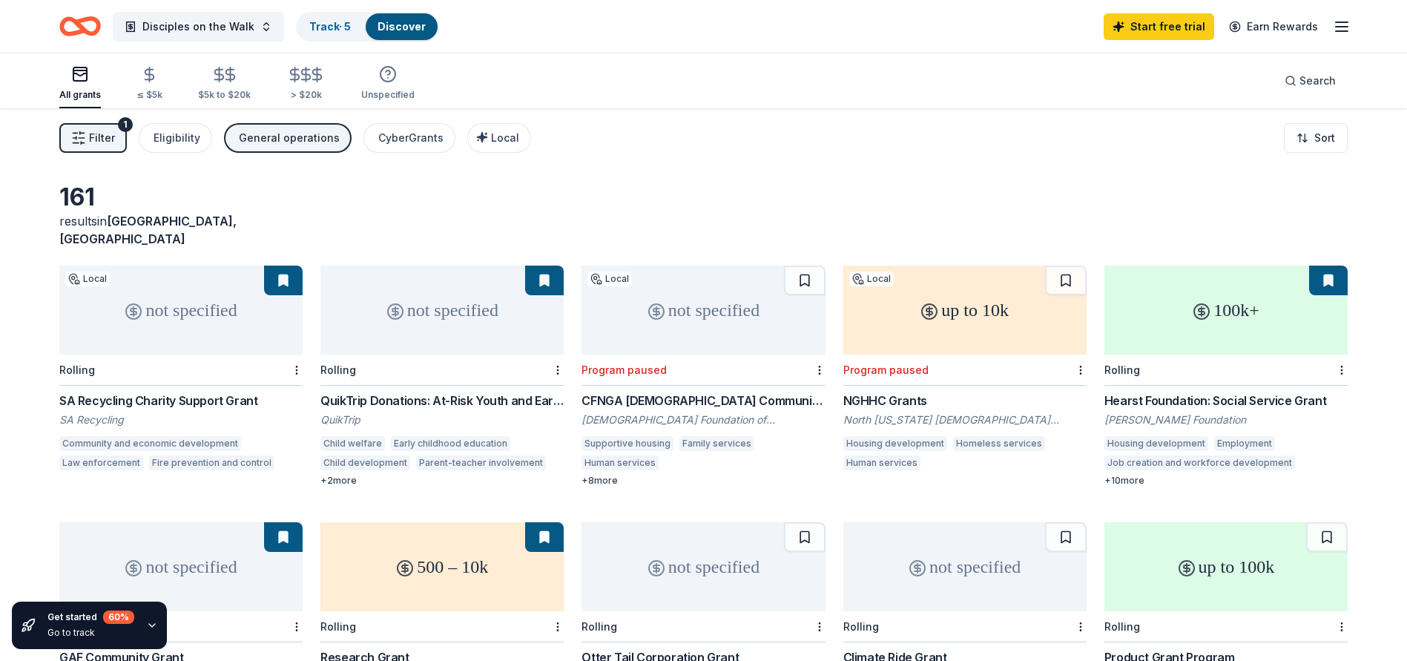
click at [401, 391] on div "QuikTrip Donations: At-Risk Youth and Early Childhood Education" at bounding box center [441, 400] width 243 height 18
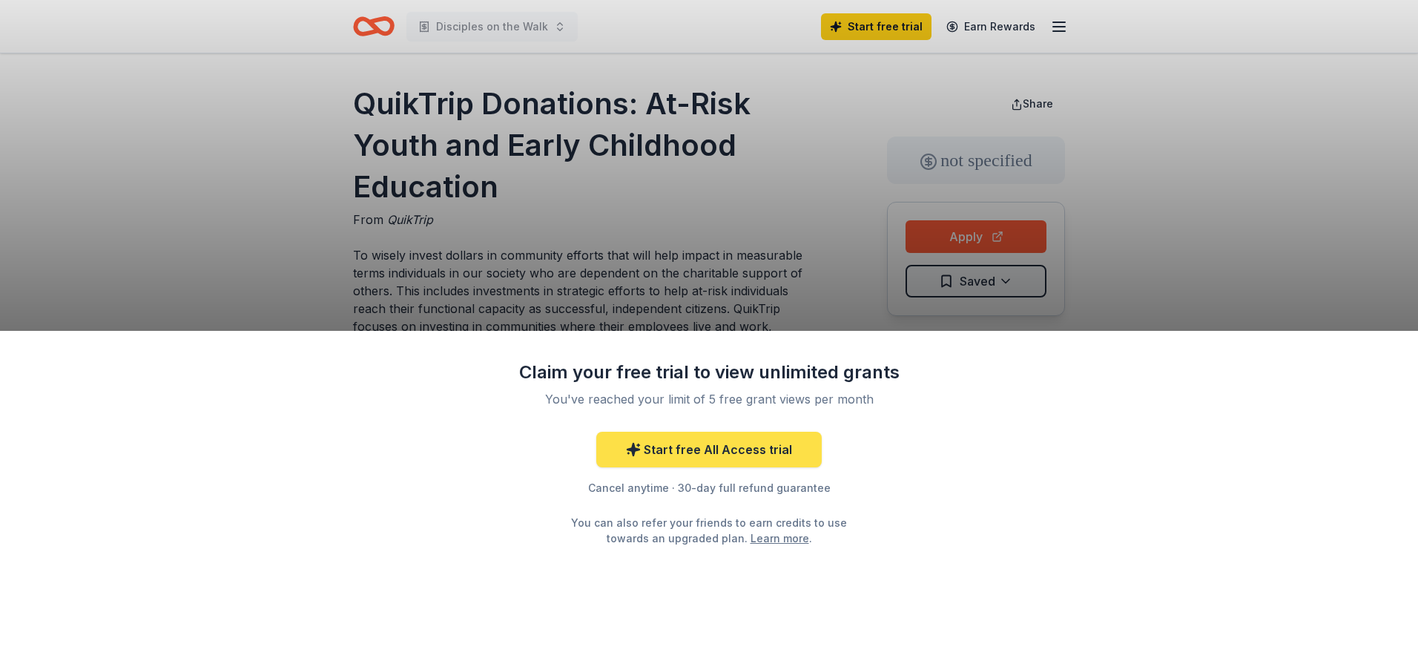
click at [738, 455] on link "Start free All Access trial" at bounding box center [708, 450] width 225 height 36
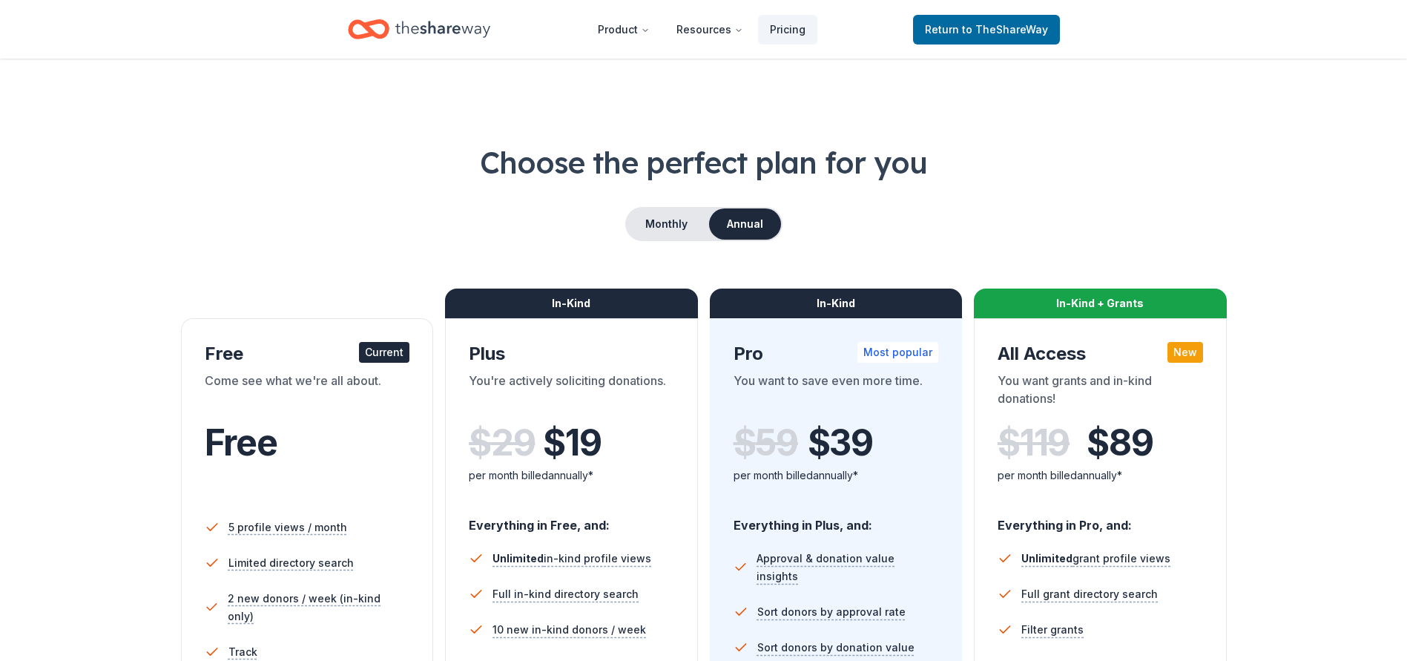
click at [378, 351] on div "Current" at bounding box center [384, 352] width 50 height 21
drag, startPoint x: 1149, startPoint y: 182, endPoint x: 1149, endPoint y: 191, distance: 8.9
click at [1149, 191] on div "Choose the perfect plan for you Monthly Annual Free Current Come see what we're…" at bounding box center [703, 504] width 1288 height 725
click at [986, 37] on span "Return to TheShareWay" at bounding box center [986, 30] width 123 height 18
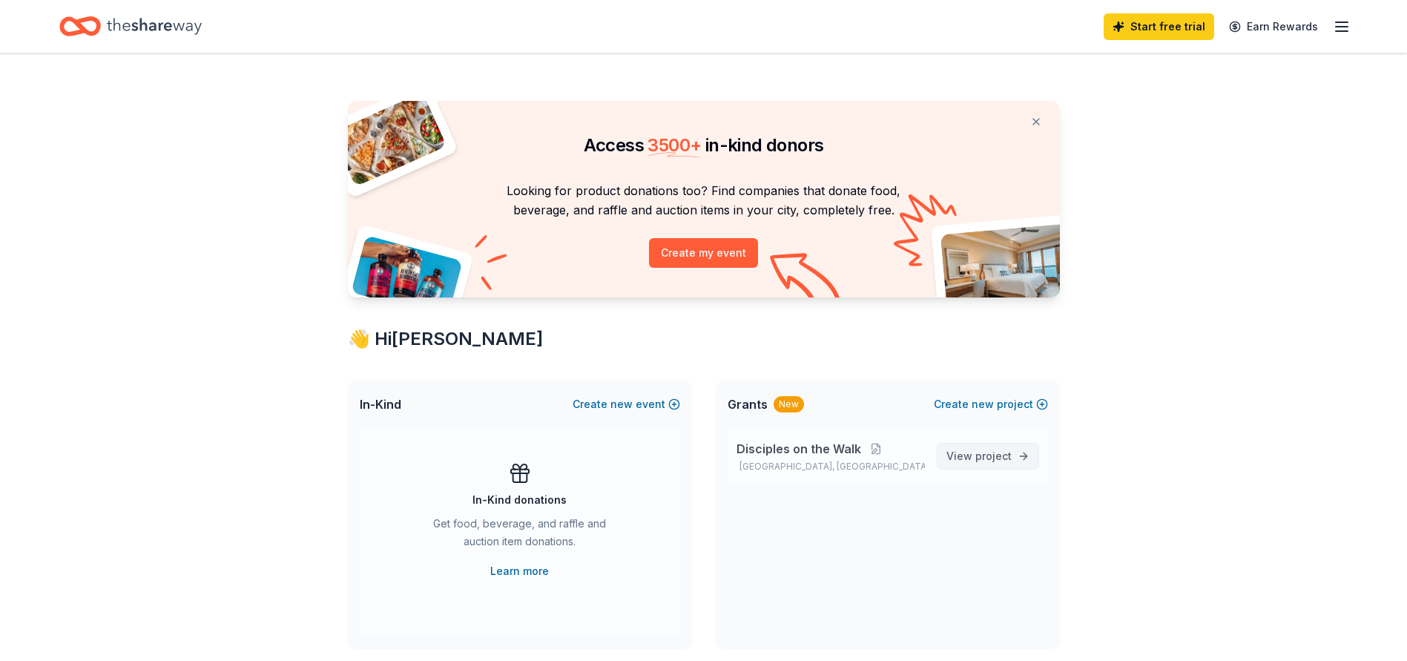
click at [982, 457] on span "project" at bounding box center [993, 455] width 36 height 13
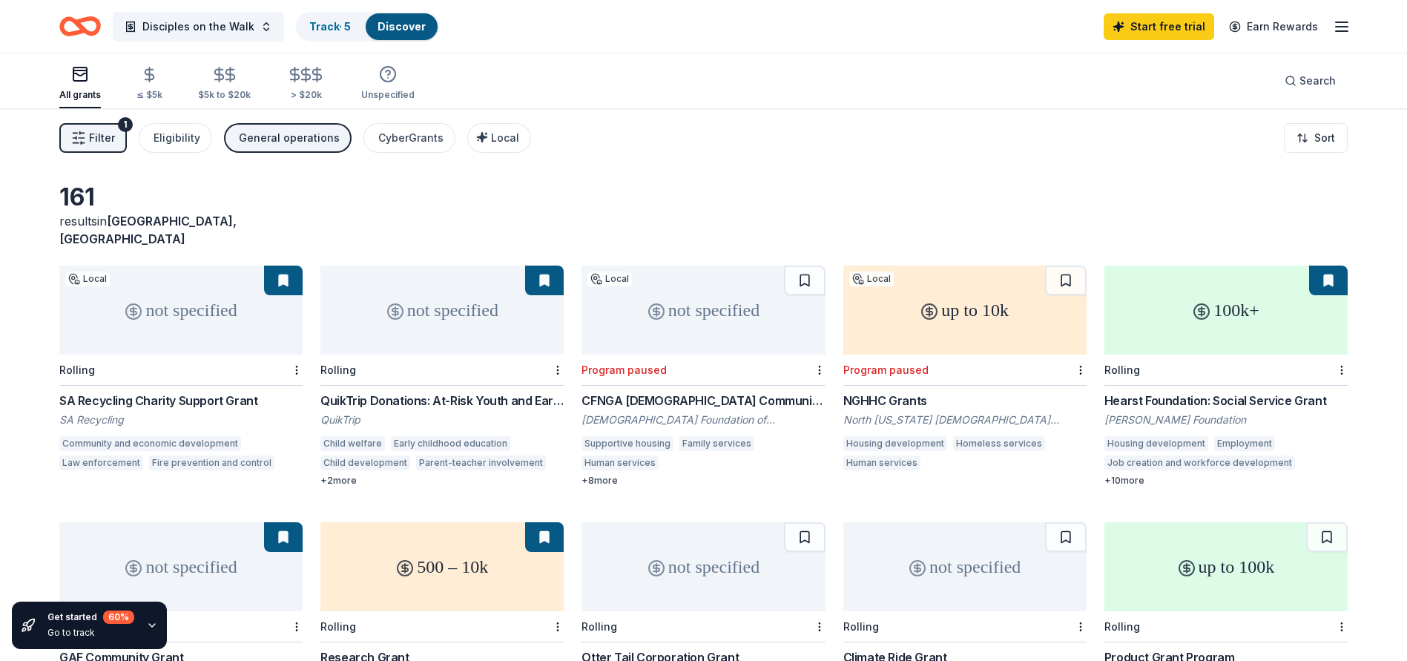
click at [437, 391] on div "QuikTrip Donations: At-Risk Youth and Early Childhood Education" at bounding box center [441, 400] width 243 height 18
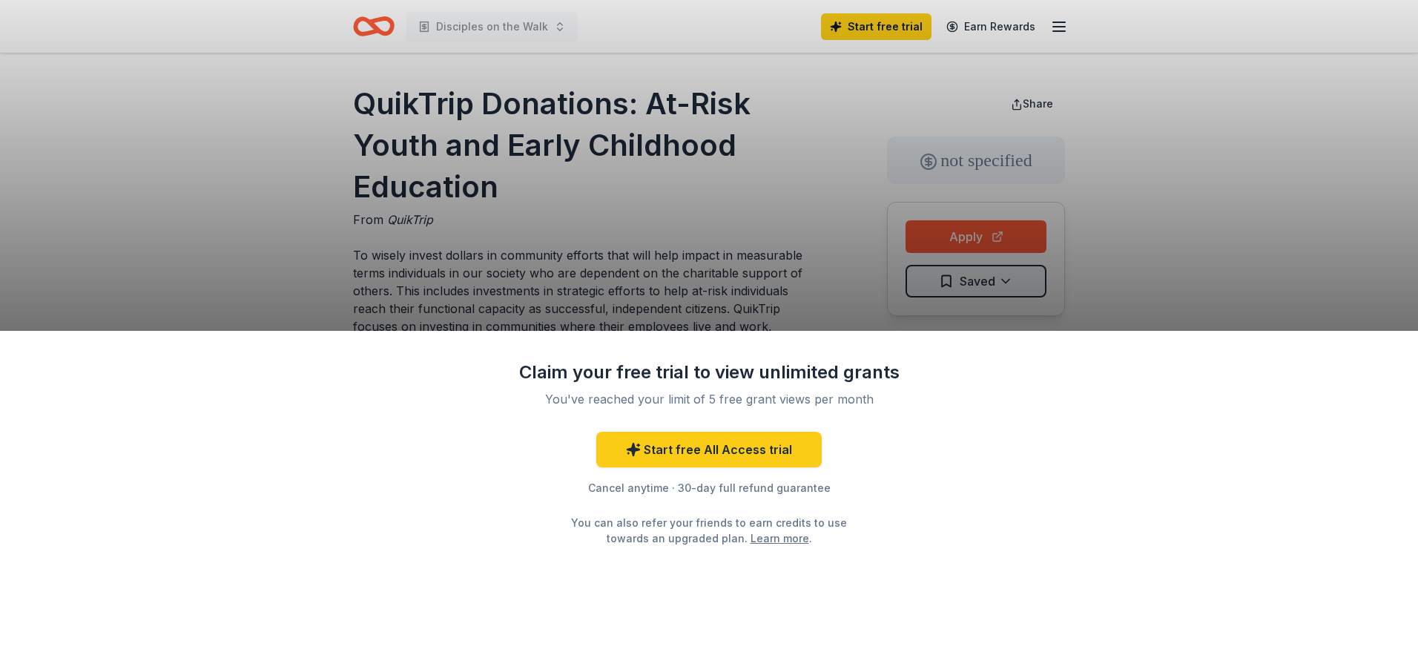
click at [998, 240] on div "Claim your free trial to view unlimited grants You've reached your limit of 5 f…" at bounding box center [709, 330] width 1418 height 661
click at [695, 187] on div "Claim your free trial to view unlimited grants You've reached your limit of 5 f…" at bounding box center [709, 330] width 1418 height 661
click at [705, 449] on link "Start free All Access trial" at bounding box center [708, 450] width 225 height 36
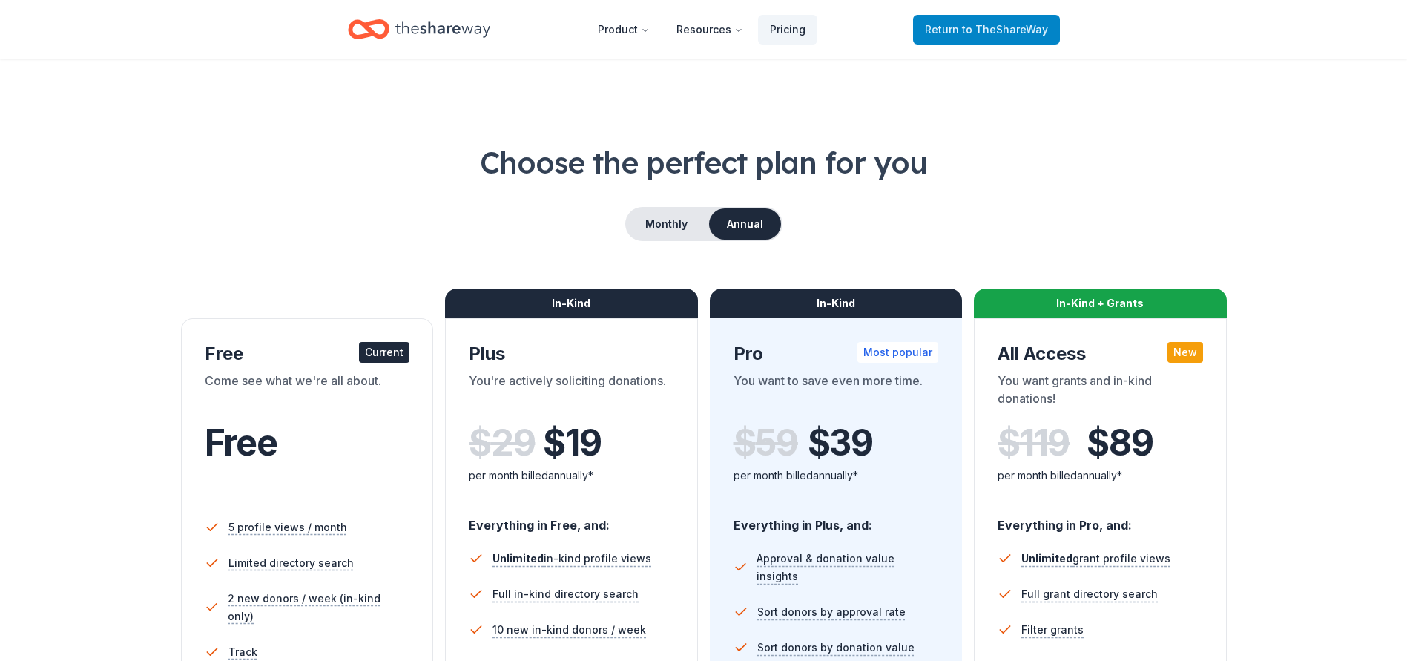
click at [968, 27] on span "to TheShareWay" at bounding box center [1005, 29] width 86 height 13
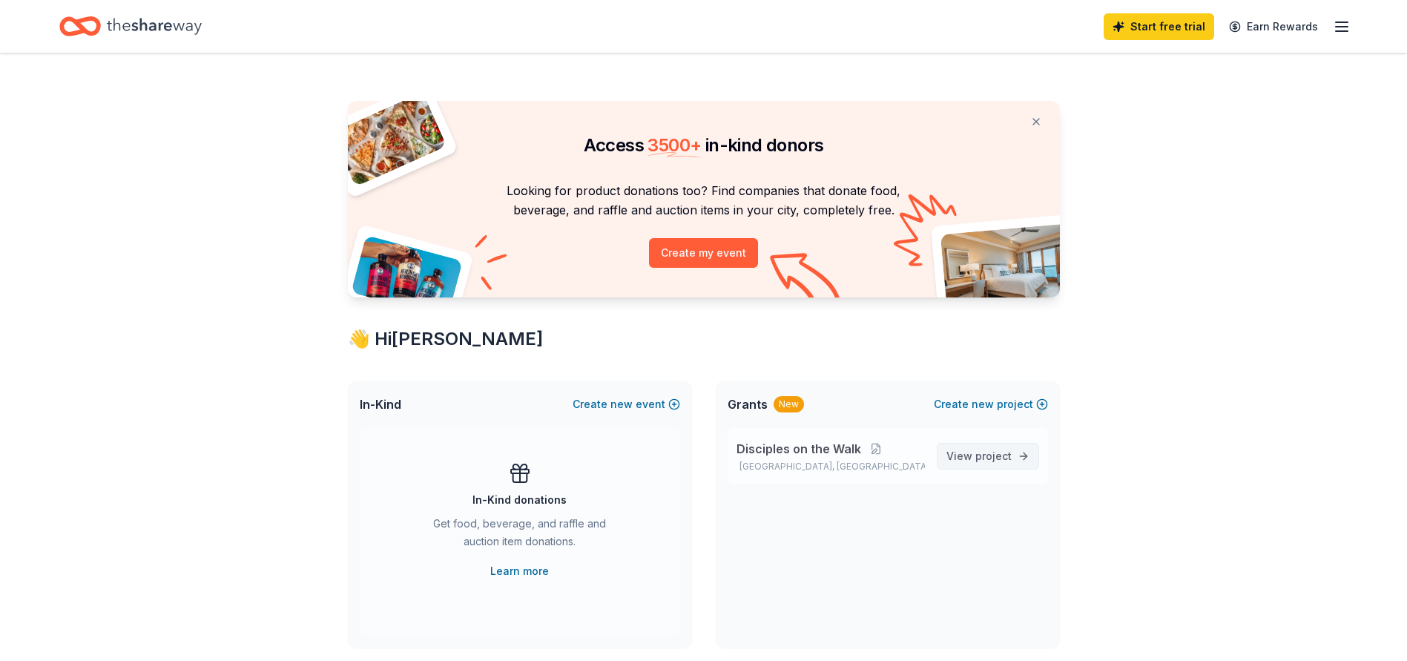
click at [978, 451] on span "project" at bounding box center [993, 455] width 36 height 13
